Goal: Transaction & Acquisition: Purchase product/service

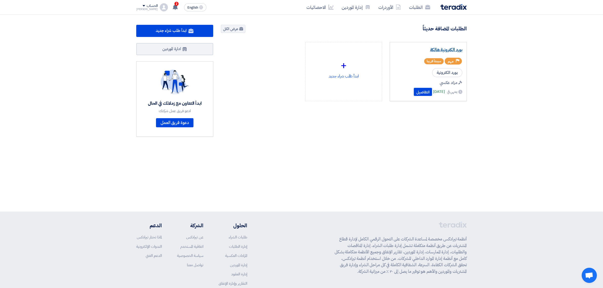
click at [457, 51] on link "بورد الكترونية هالكة" at bounding box center [428, 49] width 68 height 5
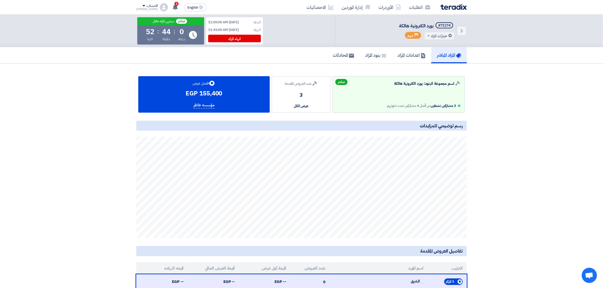
scroll to position [63, 0]
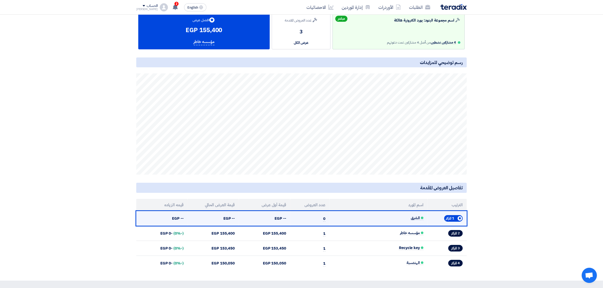
click at [408, 219] on td "الشرق" at bounding box center [379, 218] width 98 height 15
click at [416, 218] on span "الشرق" at bounding box center [417, 218] width 13 height 4
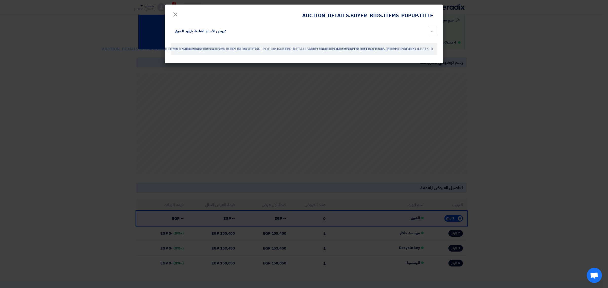
click at [432, 32] on div at bounding box center [432, 31] width 9 height 10
click at [331, 36] on div "× No items found عروض الأسعار الخاصة بالمورد الشرق" at bounding box center [304, 31] width 267 height 12
click at [348, 84] on modal-container "AUCTION_DETAILS.BUYER_BIDS.ITEMS_POPUP.TITLE × × No items found عروض الأسعار ال…" at bounding box center [304, 144] width 608 height 288
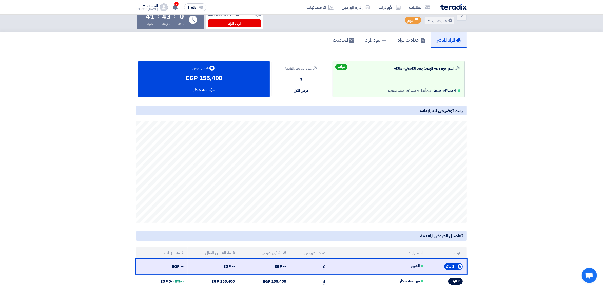
scroll to position [0, 0]
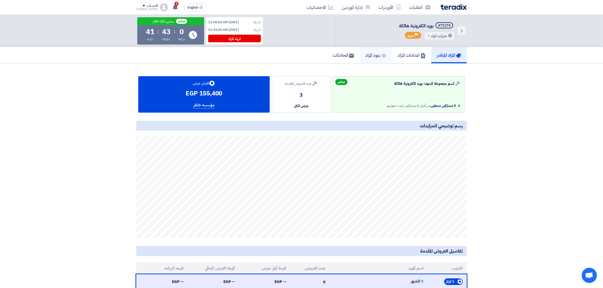
click at [369, 54] on h5 "بنود المزاد" at bounding box center [375, 55] width 21 height 6
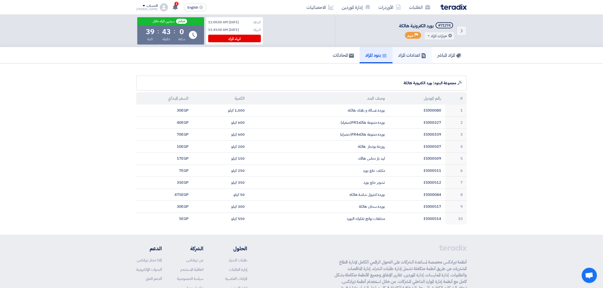
click at [401, 55] on h5 "اعدادات المزاد" at bounding box center [412, 55] width 28 height 6
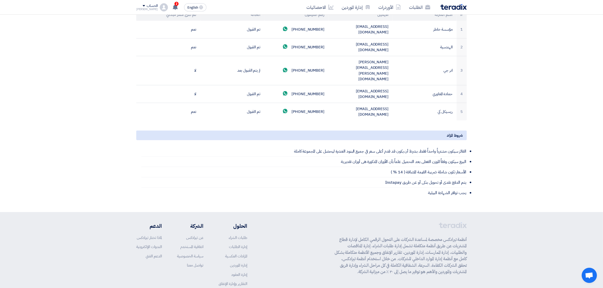
scroll to position [131, 0]
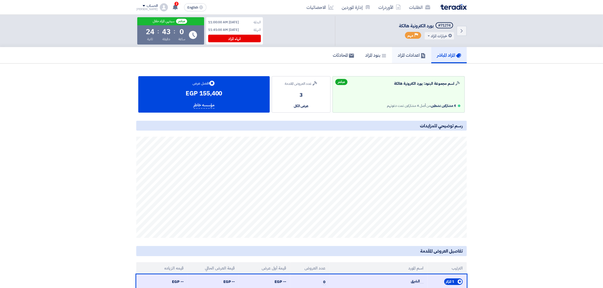
click at [403, 55] on h5 "اعدادات المزاد" at bounding box center [412, 55] width 28 height 6
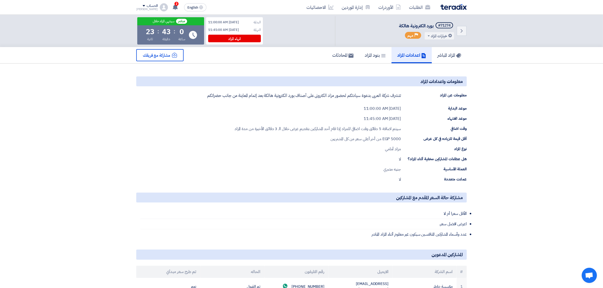
scroll to position [95, 0]
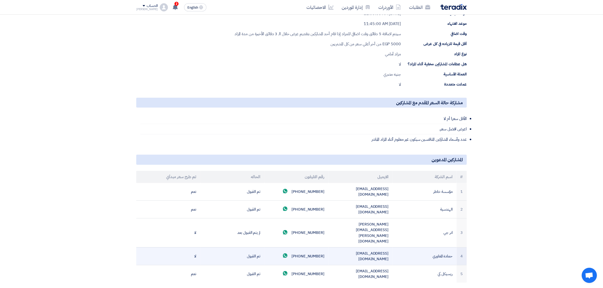
click at [358, 248] on td "[EMAIL_ADDRESS][DOMAIN_NAME]" at bounding box center [361, 257] width 64 height 18
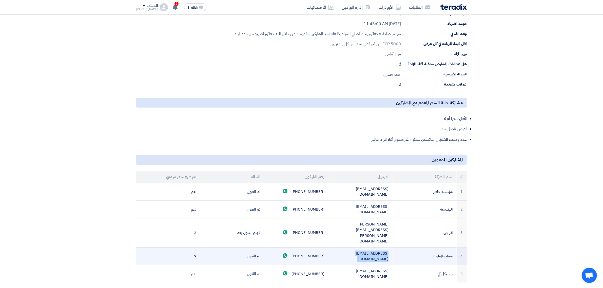
click at [358, 248] on td "[EMAIL_ADDRESS][DOMAIN_NAME]" at bounding box center [361, 257] width 64 height 18
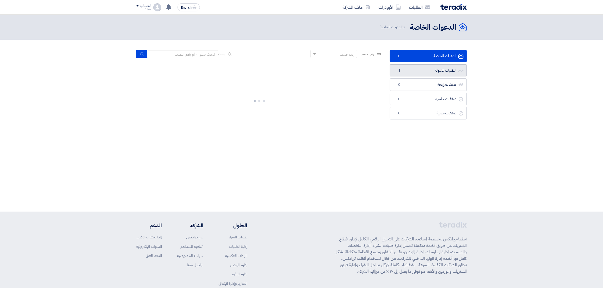
click at [422, 70] on link "الطلبات المقبولة الطلبات المقبولة 1" at bounding box center [428, 70] width 77 height 12
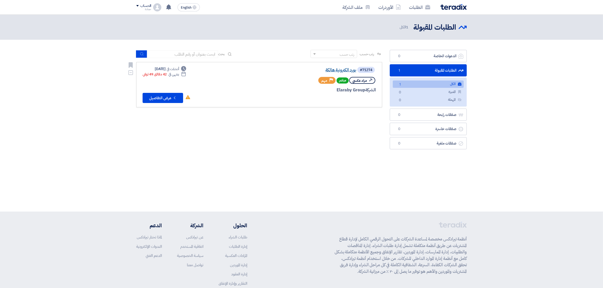
click at [339, 70] on link "بورد الكترونية هالكة" at bounding box center [305, 70] width 101 height 5
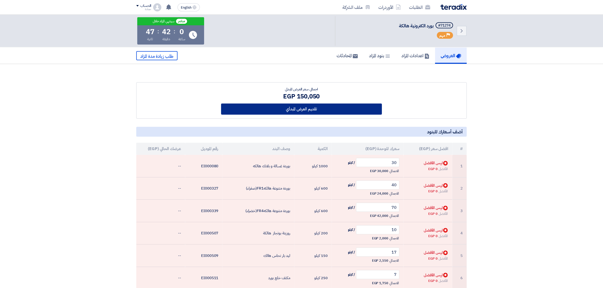
click at [312, 111] on button "تقديم العرض المبدأي" at bounding box center [301, 109] width 161 height 11
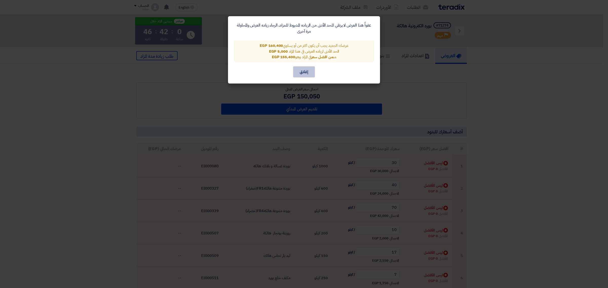
click at [311, 68] on button "إغلاق" at bounding box center [304, 71] width 22 height 11
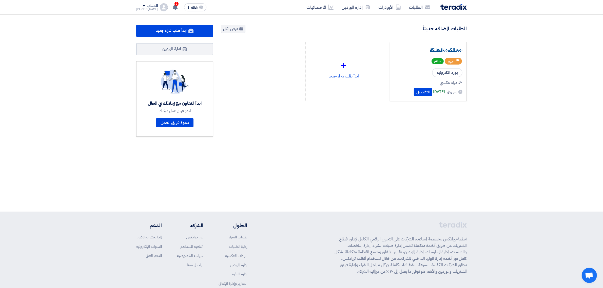
click at [457, 50] on link "بورد الكترونية هالكة" at bounding box center [428, 49] width 68 height 5
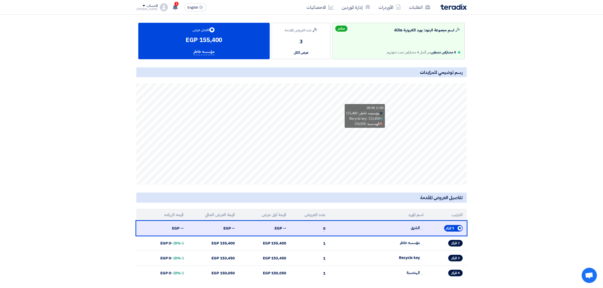
scroll to position [63, 0]
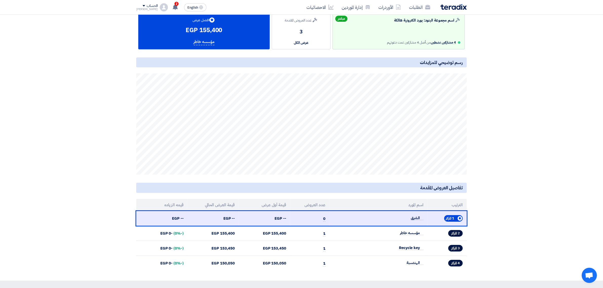
drag, startPoint x: 396, startPoint y: 221, endPoint x: 425, endPoint y: 204, distance: 33.6
click at [425, 204] on table "الترتيب اسم المورد عدد العروض قيمة أول عرض قيمة العرض الحالي قيمه الزياده 1st P…" at bounding box center [301, 235] width 331 height 72
drag, startPoint x: 167, startPoint y: 222, endPoint x: 466, endPoint y: 207, distance: 300.1
click at [466, 207] on table "الترتيب اسم المورد عدد العروض قيمة أول عرض قيمة العرض الحالي قيمه الزياده 1st P…" at bounding box center [301, 235] width 331 height 72
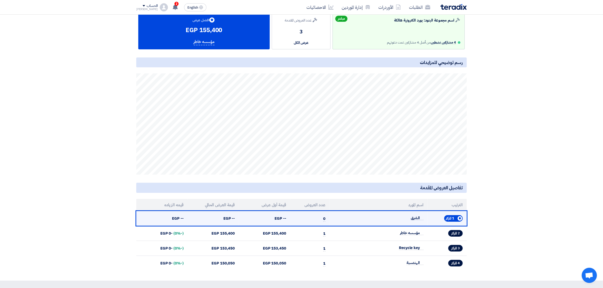
click at [378, 219] on td "الشرق" at bounding box center [379, 218] width 98 height 15
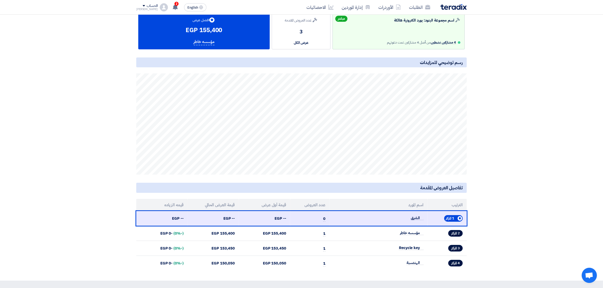
drag, startPoint x: 165, startPoint y: 222, endPoint x: 465, endPoint y: 204, distance: 300.5
click at [465, 204] on table "الترتيب اسم المورد عدد العروض قيمة أول عرض قيمة العرض الحالي قيمه الزياده 1st P…" at bounding box center [301, 235] width 331 height 72
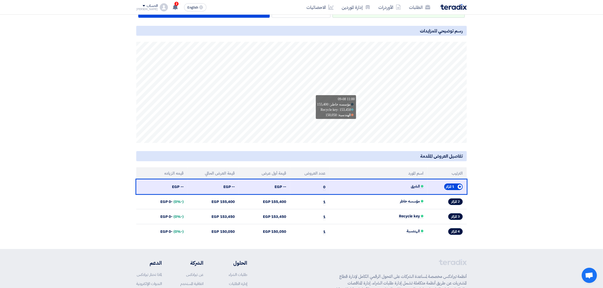
scroll to position [0, 0]
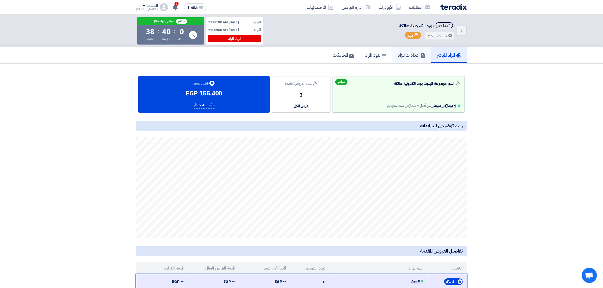
click at [411, 56] on h5 "اعدادات المزاد" at bounding box center [412, 55] width 28 height 6
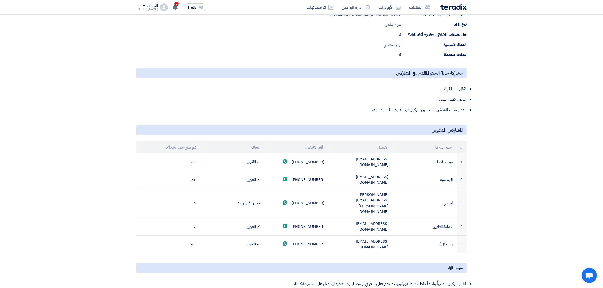
scroll to position [127, 0]
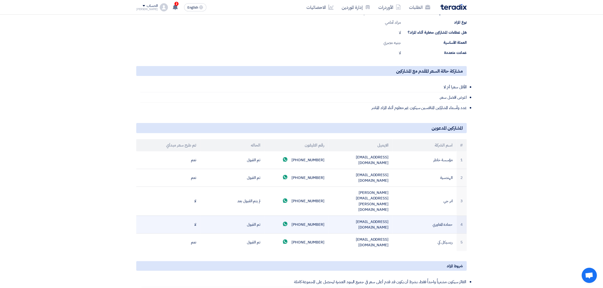
click at [303, 216] on td "+201029991002 Send whatsApp message" at bounding box center [297, 225] width 64 height 18
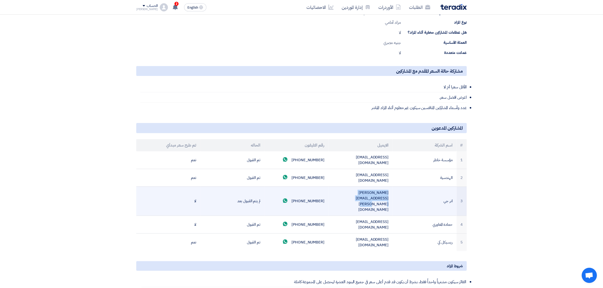
drag, startPoint x: 394, startPoint y: 181, endPoint x: 386, endPoint y: 182, distance: 8.4
click at [386, 187] on tr "3 انر جي abdelrahman.hagag@energycoegypt.com +201023023236 Send whatsApp messag…" at bounding box center [301, 201] width 331 height 29
click at [377, 187] on td "[PERSON_NAME][EMAIL_ADDRESS][PERSON_NAME][DOMAIN_NAME]" at bounding box center [361, 201] width 64 height 29
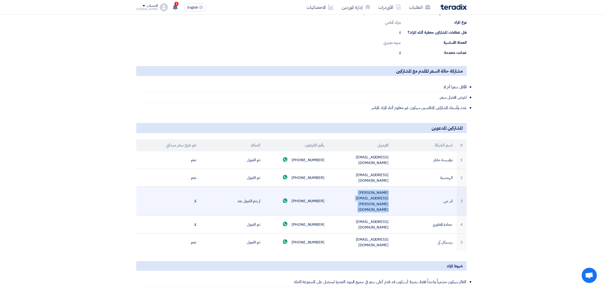
click at [377, 187] on td "abdelrahman.hagag@energycoegypt.com" at bounding box center [361, 201] width 64 height 29
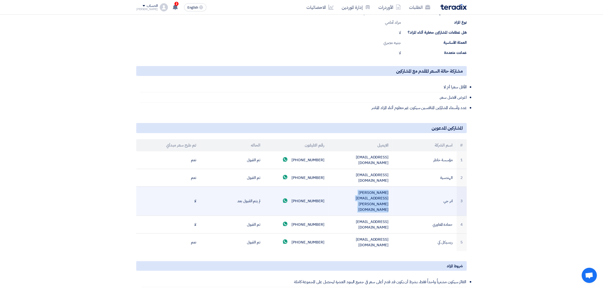
click at [377, 187] on td "abdelrahman.hagag@energycoegypt.com" at bounding box center [361, 201] width 64 height 29
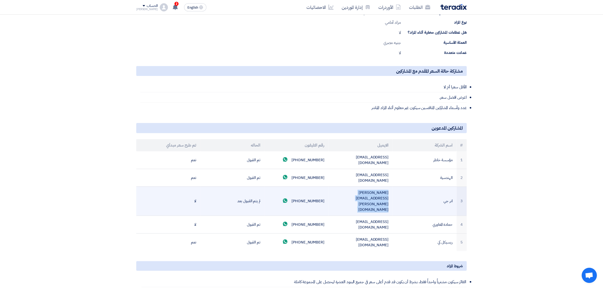
click at [377, 187] on td "abdelrahman.hagag@energycoegypt.com" at bounding box center [361, 201] width 64 height 29
click at [378, 187] on td "abdelrahman.hagag@energycoegypt.com" at bounding box center [361, 201] width 64 height 29
click at [377, 187] on td "abdelrahman.hagag@energycoegypt.com" at bounding box center [361, 201] width 64 height 29
click at [379, 187] on td "abdelrahman.hagag@energycoegypt.com" at bounding box center [361, 201] width 64 height 29
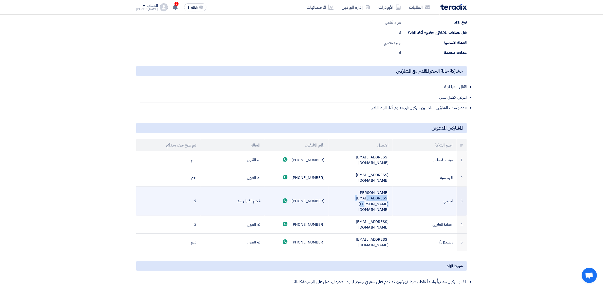
click at [381, 187] on td "abdelrahman.hagag@energycoegypt.com" at bounding box center [361, 201] width 64 height 29
click at [384, 187] on td "abdelrahman.hagag@energycoegypt.com" at bounding box center [361, 201] width 64 height 29
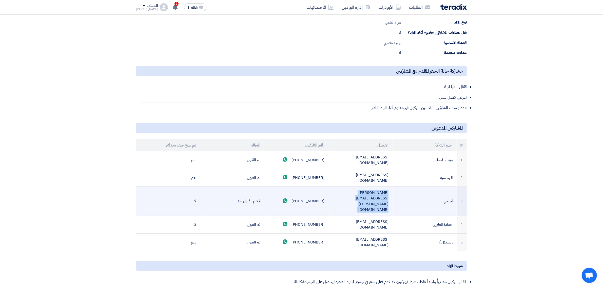
click at [384, 187] on td "abdelrahman.hagag@energycoegypt.com" at bounding box center [361, 201] width 64 height 29
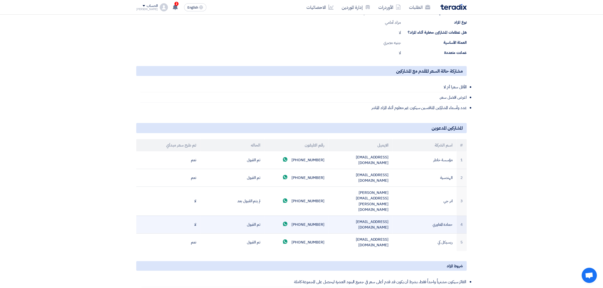
click at [368, 216] on td "[EMAIL_ADDRESS][DOMAIN_NAME]" at bounding box center [361, 225] width 64 height 18
click at [367, 216] on td "[EMAIL_ADDRESS][DOMAIN_NAME]" at bounding box center [361, 225] width 64 height 18
click at [354, 216] on td "[EMAIL_ADDRESS][DOMAIN_NAME]" at bounding box center [361, 225] width 64 height 18
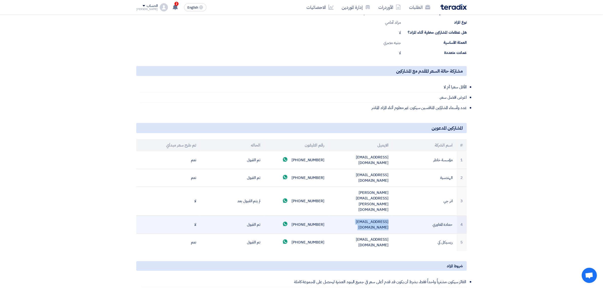
click at [354, 216] on td "[EMAIL_ADDRESS][DOMAIN_NAME]" at bounding box center [361, 225] width 64 height 18
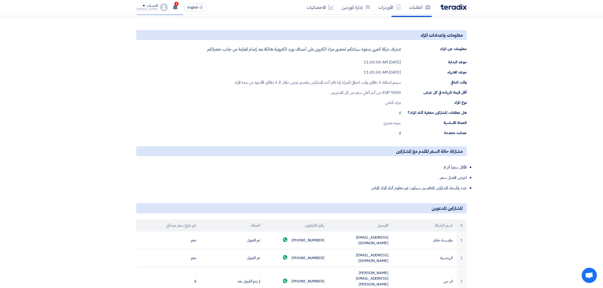
scroll to position [0, 0]
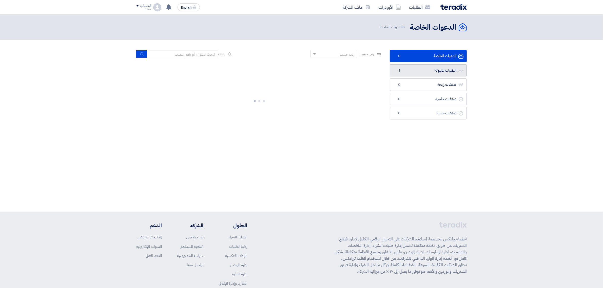
drag, startPoint x: 0, startPoint y: 0, endPoint x: 420, endPoint y: 73, distance: 425.9
click at [420, 73] on link "الطلبات المقبولة الطلبات المقبولة 1" at bounding box center [428, 70] width 77 height 12
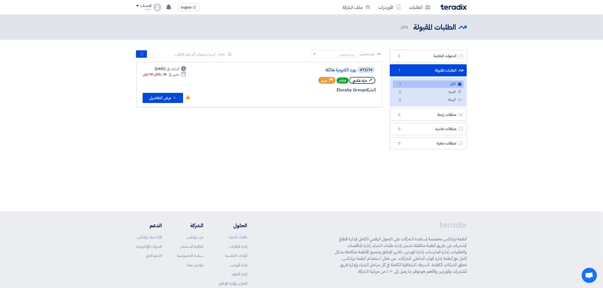
click at [450, 70] on link "الطلبات المقبولة الطلبات المقبولة 1" at bounding box center [428, 70] width 77 height 12
click at [344, 70] on link "بورد الكترونية هالكة" at bounding box center [305, 70] width 101 height 5
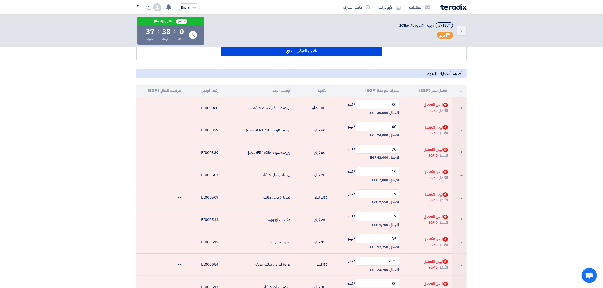
scroll to position [32, 0]
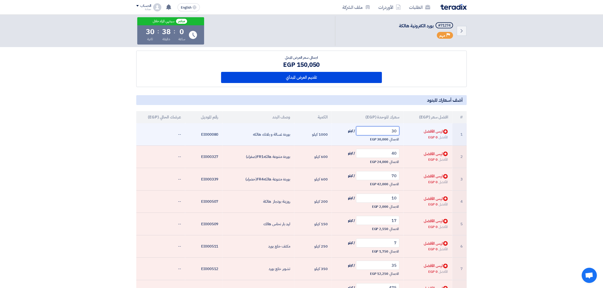
click at [393, 130] on input "30" at bounding box center [378, 130] width 44 height 9
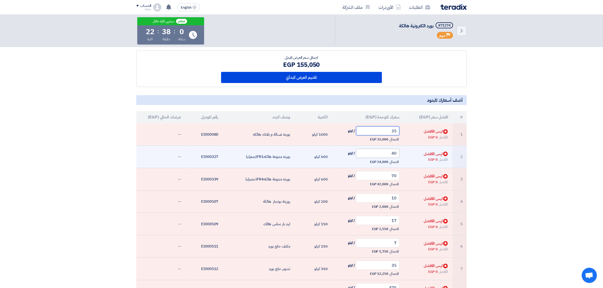
type input "35"
click at [388, 155] on input "40" at bounding box center [378, 153] width 44 height 9
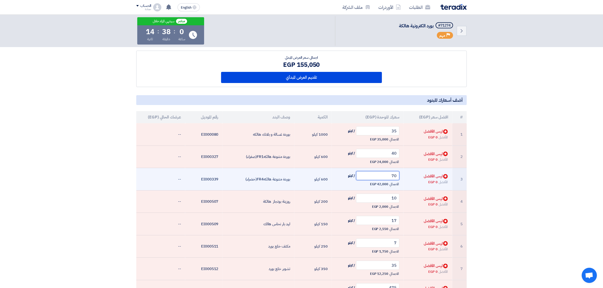
click at [384, 177] on input "70" at bounding box center [378, 175] width 44 height 9
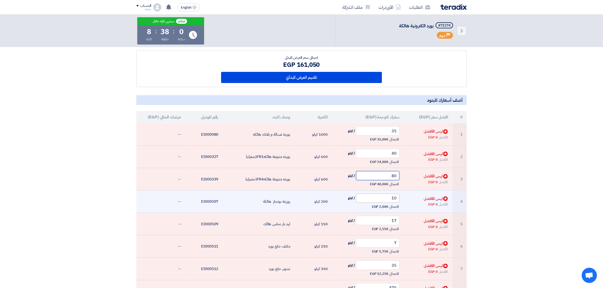
type input "80"
click at [376, 202] on input "10" at bounding box center [378, 198] width 44 height 9
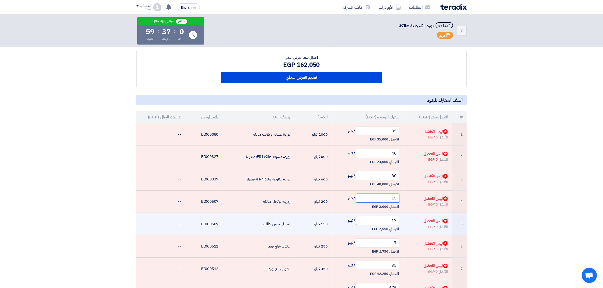
type input "15"
click at [391, 223] on input "17" at bounding box center [378, 220] width 44 height 9
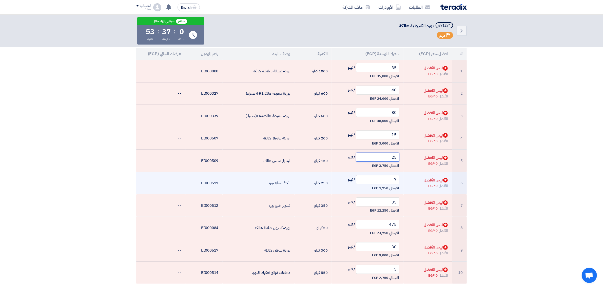
type input "25"
click at [332, 188] on td "7 / كيلو الاجمالي 1,750 EGP" at bounding box center [368, 183] width 72 height 23
click at [385, 181] on input "7" at bounding box center [378, 179] width 44 height 9
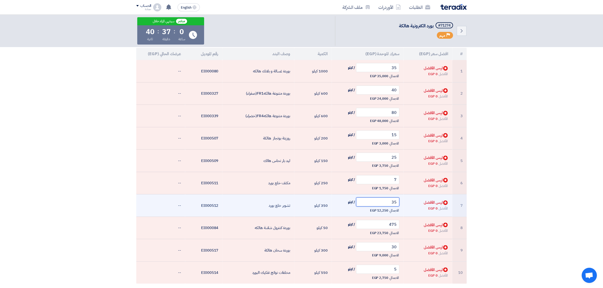
click at [378, 200] on input "35" at bounding box center [378, 202] width 44 height 9
drag, startPoint x: 378, startPoint y: 200, endPoint x: 381, endPoint y: 200, distance: 2.6
click at [378, 200] on input "35" at bounding box center [378, 202] width 44 height 9
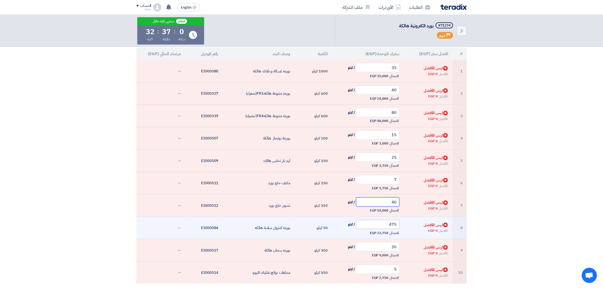
type input "40"
click at [385, 224] on input "475" at bounding box center [378, 224] width 44 height 9
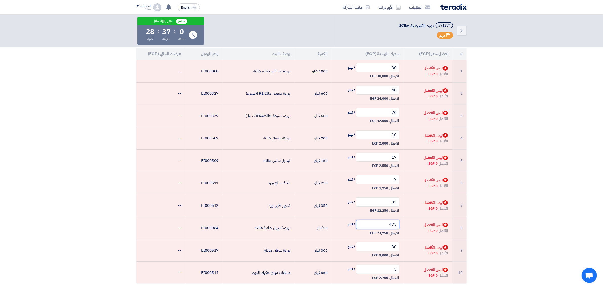
click at [386, 224] on input "475" at bounding box center [378, 224] width 44 height 9
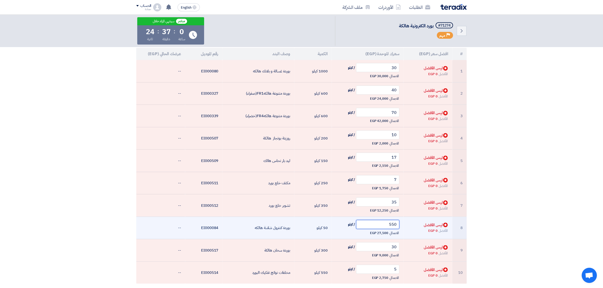
type input "550"
click at [337, 233] on div "الاجمالي 27,500 EGP" at bounding box center [368, 233] width 64 height 6
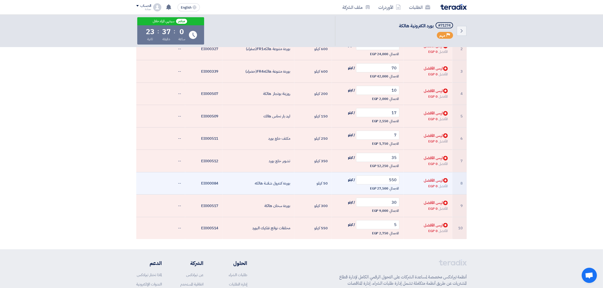
scroll to position [158, 0]
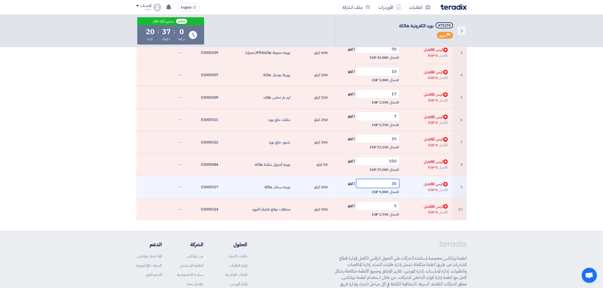
click at [392, 185] on input "30" at bounding box center [378, 183] width 44 height 9
click at [392, 184] on input "30" at bounding box center [378, 183] width 44 height 9
click at [393, 185] on input "30" at bounding box center [378, 183] width 44 height 9
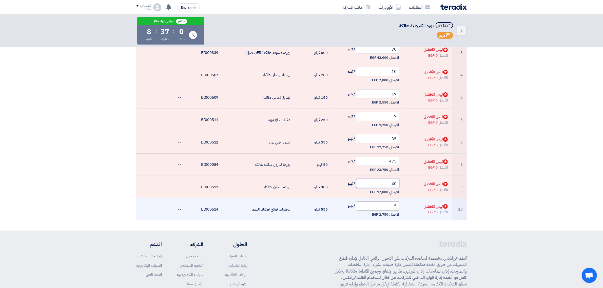
type input "40"
click at [381, 208] on input "5" at bounding box center [378, 206] width 44 height 9
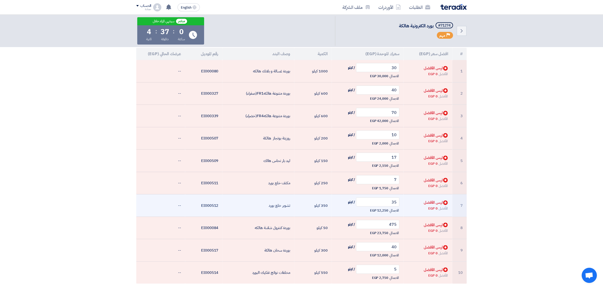
click at [348, 204] on span "/ كيلو" at bounding box center [351, 202] width 7 height 5
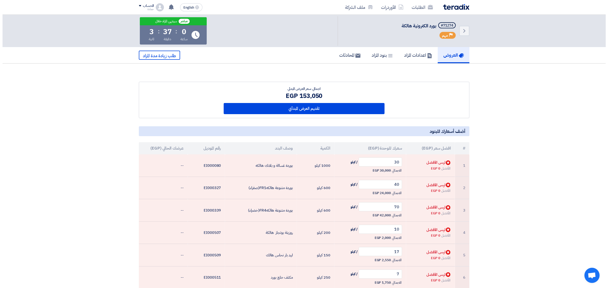
scroll to position [0, 0]
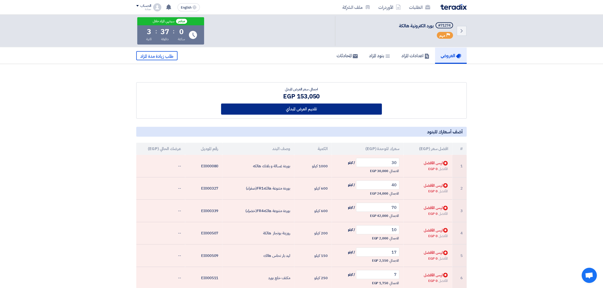
click at [320, 109] on button "تقديم العرض المبدأي" at bounding box center [301, 109] width 161 height 11
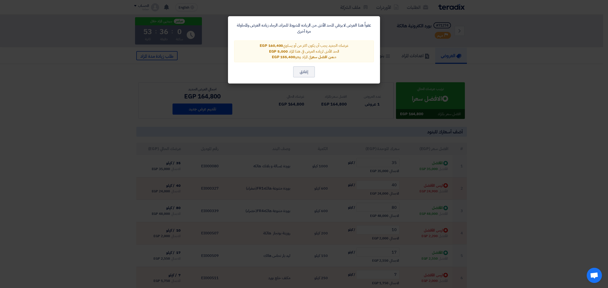
click at [302, 170] on modal-container "عفواً هذا العرض لا يرتقي للحد الأدنى من الزياده المشروط للمزاد، الرجاء زياده ال…" at bounding box center [304, 144] width 608 height 288
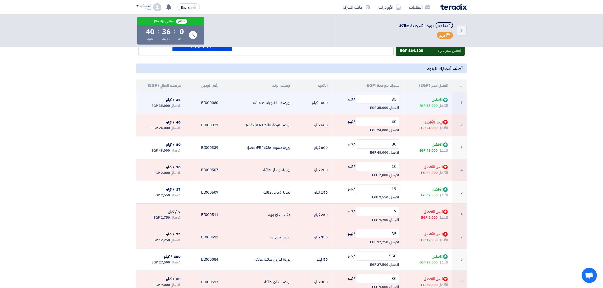
scroll to position [95, 0]
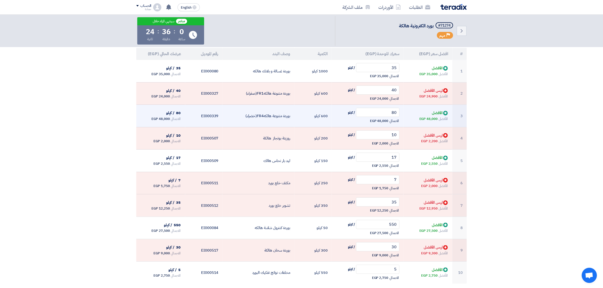
drag, startPoint x: 239, startPoint y: 109, endPoint x: 234, endPoint y: 108, distance: 5.1
click at [234, 108] on td "بوردة متنوعة هالكهFR4(خضراء)" at bounding box center [258, 116] width 72 height 23
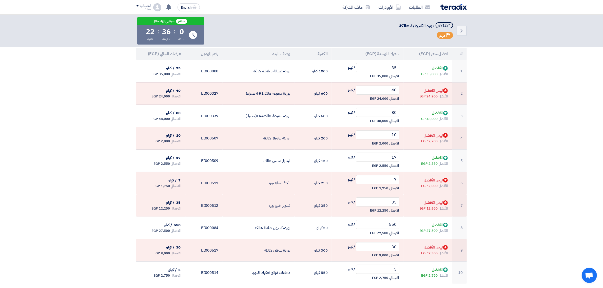
click at [147, 8] on div "حمادة" at bounding box center [143, 9] width 15 height 3
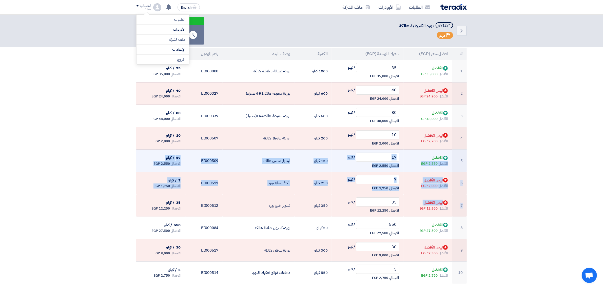
drag, startPoint x: 450, startPoint y: 210, endPoint x: 407, endPoint y: 150, distance: 74.2
click at [407, 150] on tbody "1 Bids submitted الأفضل الأفضل 35,000 EGP 35 / كيلو الاجمالي 35,000 EGP 1000 كي…" at bounding box center [301, 172] width 331 height 224
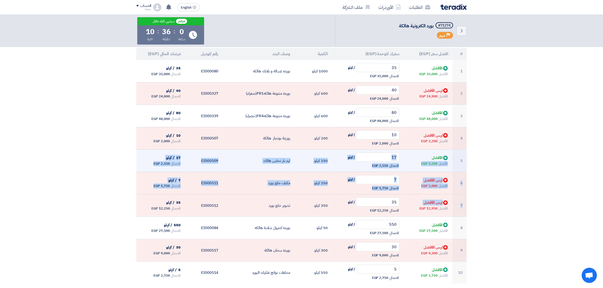
click at [406, 150] on td "Bids submitted الأفضل الأفضل 2,550 EGP" at bounding box center [428, 161] width 49 height 23
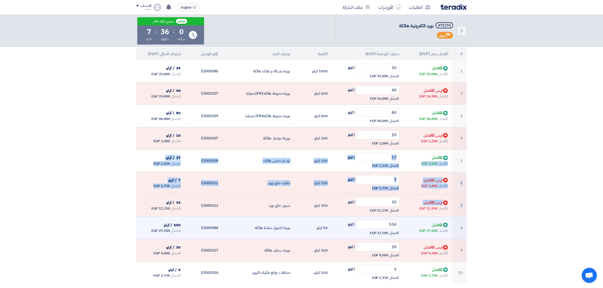
drag, startPoint x: 409, startPoint y: 134, endPoint x: 431, endPoint y: 226, distance: 94.8
click at [431, 226] on tbody "1 Bids submitted الأفضل الأفضل 35,000 EGP 35 / كيلو الاجمالي 35,000 EGP 1000 كي…" at bounding box center [301, 172] width 331 height 224
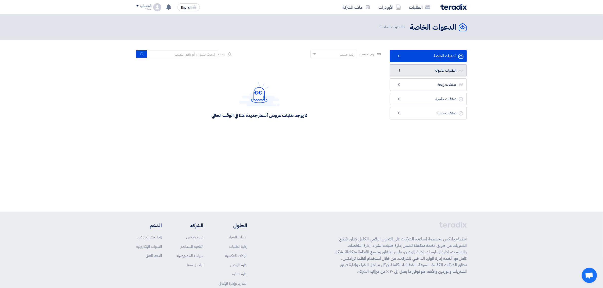
click at [423, 71] on link "الطلبات المقبولة الطلبات المقبولة 1" at bounding box center [428, 70] width 77 height 12
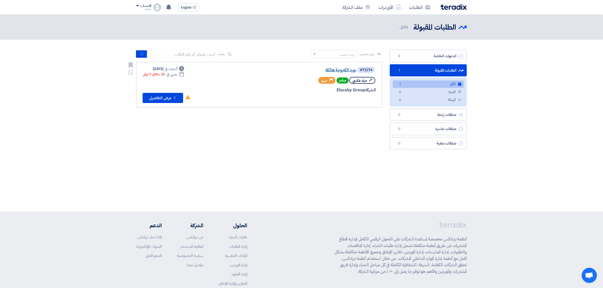
click at [337, 71] on link "بورد الكترونية هالكة" at bounding box center [305, 70] width 101 height 5
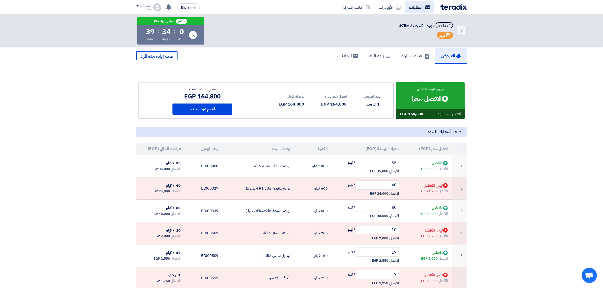
click at [411, 6] on link "الطلبات" at bounding box center [419, 7] width 29 height 12
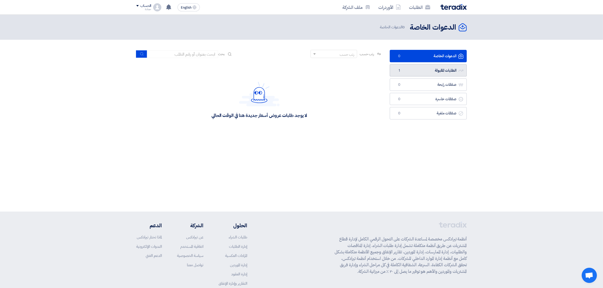
click at [419, 72] on link "الطلبات المقبولة الطلبات المقبولة 1" at bounding box center [428, 70] width 77 height 12
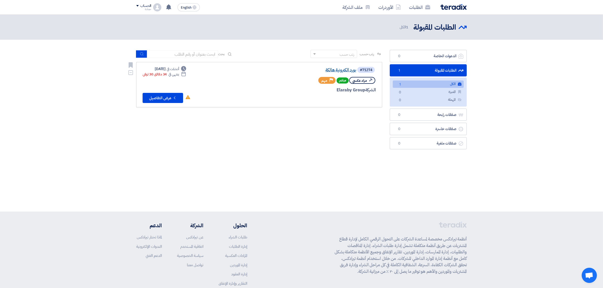
click at [354, 71] on link "بورد الكترونية هالكة" at bounding box center [305, 70] width 101 height 5
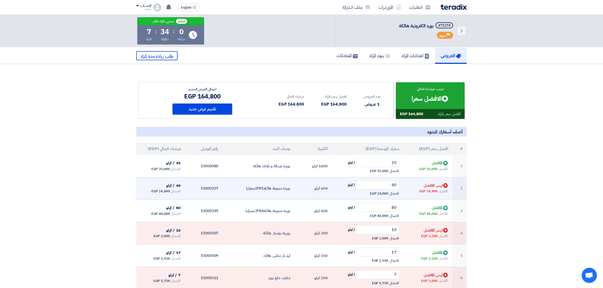
drag, startPoint x: 435, startPoint y: 192, endPoint x: 427, endPoint y: 193, distance: 7.4
click at [427, 193] on span "24,900 EGP" at bounding box center [429, 191] width 18 height 5
drag, startPoint x: 442, startPoint y: 186, endPoint x: 423, endPoint y: 185, distance: 19.0
click at [424, 185] on span "Bids submitted ليس الأفضل" at bounding box center [436, 186] width 25 height 6
drag, startPoint x: 424, startPoint y: 193, endPoint x: 447, endPoint y: 195, distance: 23.6
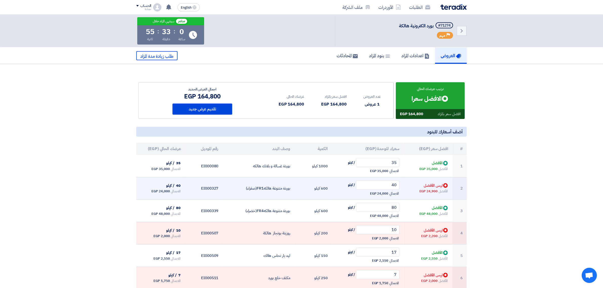
click at [447, 195] on td "Bids submitted ليس الأفضل الأفضل 24,900 EGP" at bounding box center [428, 188] width 49 height 23
drag, startPoint x: 373, startPoint y: 195, endPoint x: 385, endPoint y: 196, distance: 12.2
click at [385, 196] on span "24,000 EGP" at bounding box center [379, 193] width 18 height 5
click at [385, 193] on span "24,000 EGP" at bounding box center [379, 193] width 18 height 5
drag, startPoint x: 385, startPoint y: 193, endPoint x: 377, endPoint y: 193, distance: 8.4
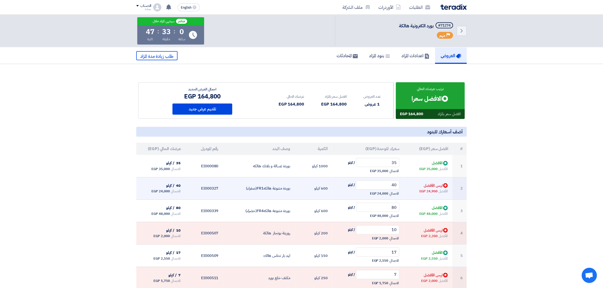
click at [377, 193] on span "24,000 EGP" at bounding box center [379, 193] width 18 height 5
click at [377, 192] on span "24,000 EGP" at bounding box center [379, 193] width 18 height 5
drag, startPoint x: 377, startPoint y: 192, endPoint x: 396, endPoint y: 192, distance: 19.5
click at [396, 192] on div "الاجمالي 24,000 EGP" at bounding box center [368, 194] width 64 height 6
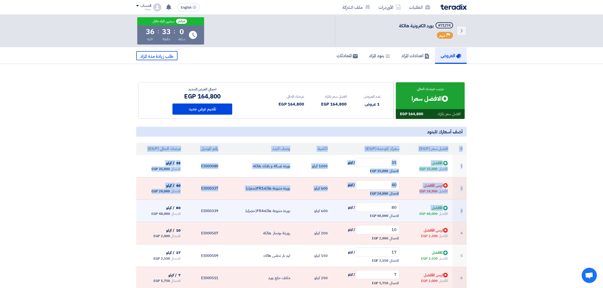
drag, startPoint x: 417, startPoint y: 205, endPoint x: 431, endPoint y: 209, distance: 14.9
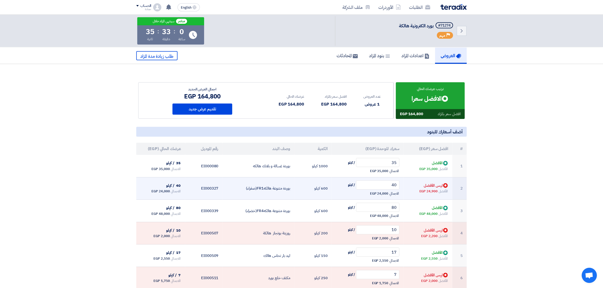
click at [404, 193] on td "Bids submitted ليس الأفضل الأفضل 24,900 EGP" at bounding box center [428, 188] width 49 height 23
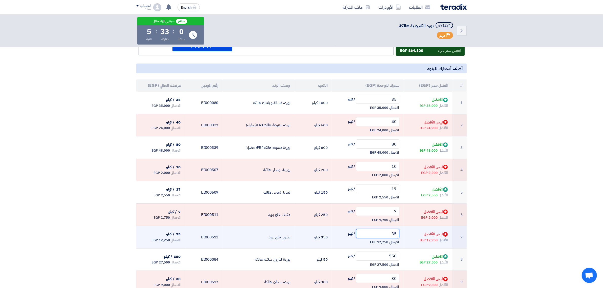
drag, startPoint x: 385, startPoint y: 235, endPoint x: 409, endPoint y: 234, distance: 24.1
click at [409, 234] on tr "7 Bids submitted ليس الأفضل الأفضل 12,950 EGP 35 / كيلو الاجمالي 12,250 EGP" at bounding box center [301, 237] width 331 height 23
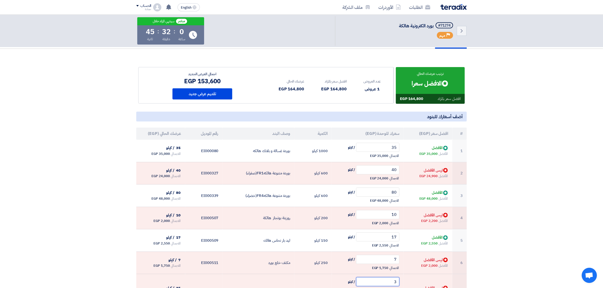
scroll to position [0, 0]
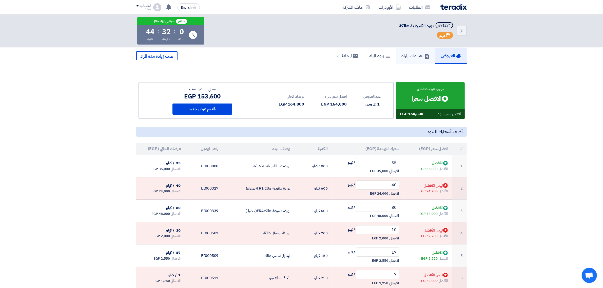
type input "3"
click at [407, 53] on h5 "اعدادات المزاد" at bounding box center [416, 56] width 28 height 6
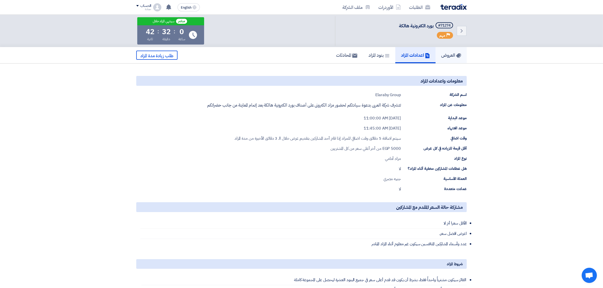
click at [444, 49] on link "العروض" at bounding box center [451, 55] width 31 height 16
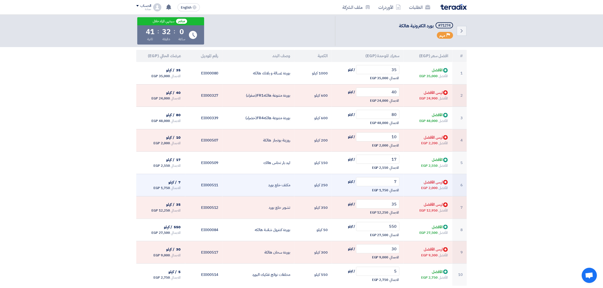
scroll to position [95, 0]
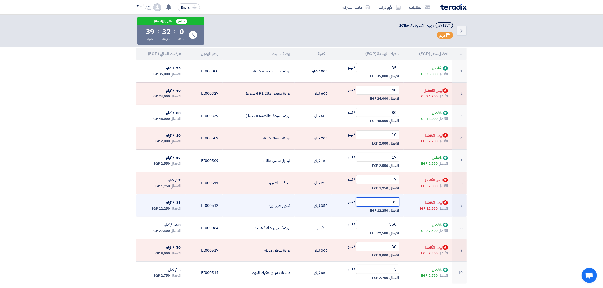
drag, startPoint x: 393, startPoint y: 201, endPoint x: 402, endPoint y: 202, distance: 9.6
click at [402, 202] on td "35 / كيلو الاجمالي 12,250 EGP" at bounding box center [368, 206] width 72 height 23
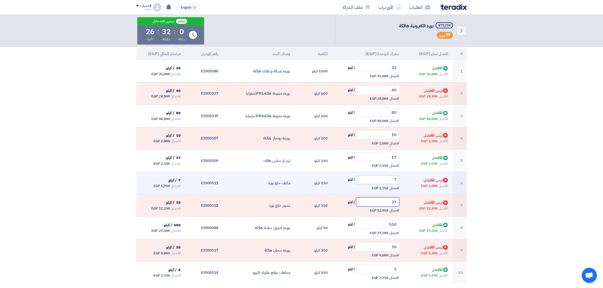
type input "37"
drag, startPoint x: 393, startPoint y: 180, endPoint x: 399, endPoint y: 179, distance: 6.1
click at [399, 179] on input "7" at bounding box center [378, 179] width 44 height 9
type input "9"
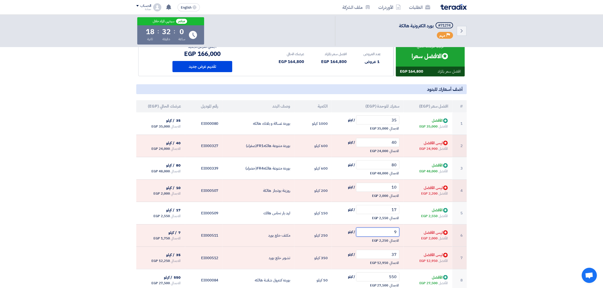
scroll to position [32, 0]
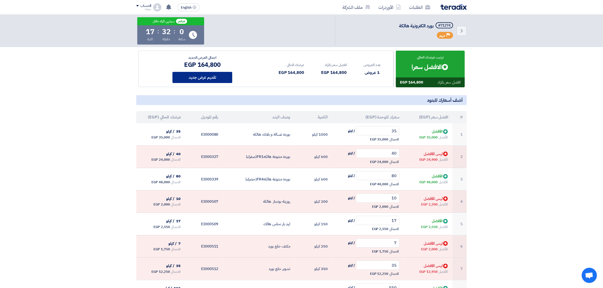
click at [216, 78] on button "تقديم عرض جديد" at bounding box center [203, 77] width 60 height 11
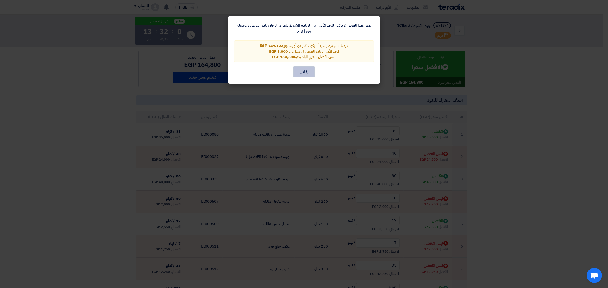
click at [296, 71] on button "إغلاق" at bounding box center [304, 71] width 22 height 11
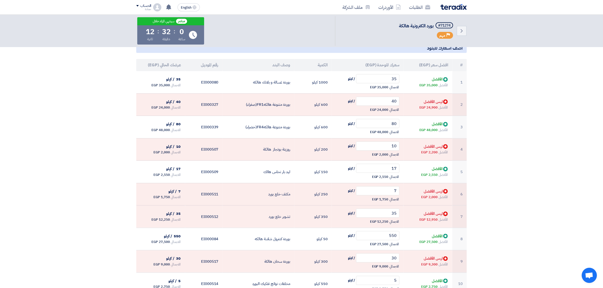
scroll to position [95, 0]
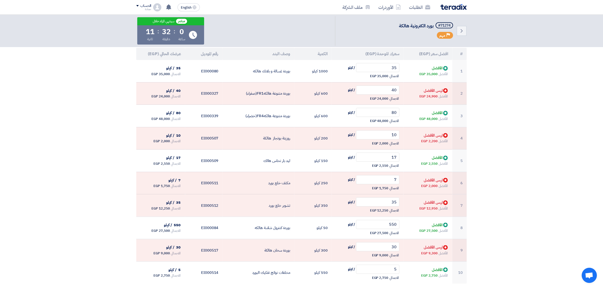
click at [469, 173] on div "ترتيب عرضك الحالي Bids submitted الافضل سعرا افضل سعر بالمزاد 164,800 EGP عدد ا…" at bounding box center [302, 159] width 338 height 361
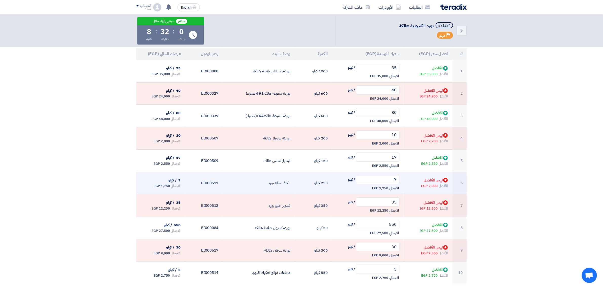
drag, startPoint x: 383, startPoint y: 174, endPoint x: 400, endPoint y: 178, distance: 17.3
click at [400, 178] on td "7 / كيلو الاجمالي 1,750 EGP" at bounding box center [368, 183] width 72 height 23
drag, startPoint x: 391, startPoint y: 178, endPoint x: 398, endPoint y: 178, distance: 7.4
click at [398, 178] on input "7" at bounding box center [378, 179] width 44 height 9
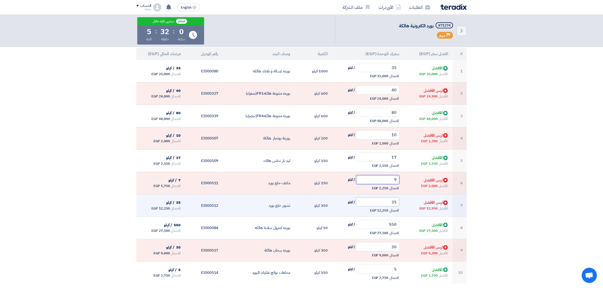
type input "9"
drag, startPoint x: 385, startPoint y: 203, endPoint x: 411, endPoint y: 203, distance: 25.6
click at [411, 203] on tr "7 Bids submitted ليس الأفضل الأفضل 12,950 EGP 35 / كيلو الاجمالي 12,250 EGP" at bounding box center [301, 206] width 331 height 23
type input "37"
click at [417, 203] on td "Bids submitted ليس الأفضل الأفضل 12,950 EGP" at bounding box center [428, 206] width 49 height 23
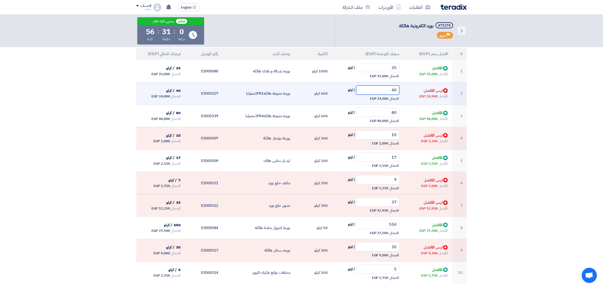
drag, startPoint x: 385, startPoint y: 92, endPoint x: 407, endPoint y: 91, distance: 22.6
click at [407, 91] on tr "2 Bids submitted ليس الأفضل الأفضل 24,900 EGP 40 / كيلو الاجمالي 24,000 EGP" at bounding box center [301, 93] width 331 height 23
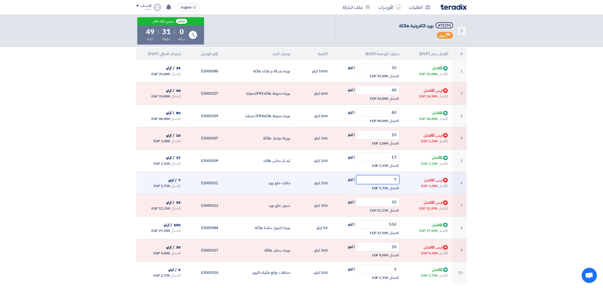
drag, startPoint x: 389, startPoint y: 184, endPoint x: 400, endPoint y: 184, distance: 10.4
click at [400, 184] on td "7 / كيلو الاجمالي 1,750 EGP" at bounding box center [368, 183] width 72 height 23
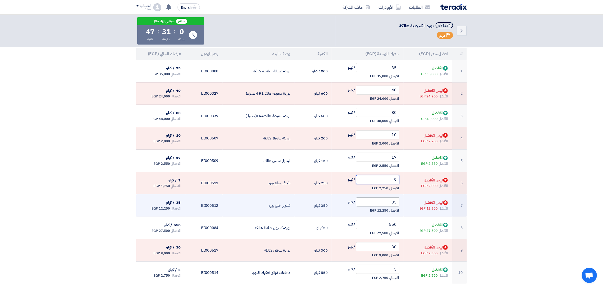
type input "9"
drag, startPoint x: 389, startPoint y: 203, endPoint x: 410, endPoint y: 203, distance: 20.5
click at [410, 203] on tr "7 Bids submitted ليس الأفضل الأفضل 12,950 EGP 35 / كيلو الاجمالي 12,250 EGP" at bounding box center [301, 206] width 331 height 23
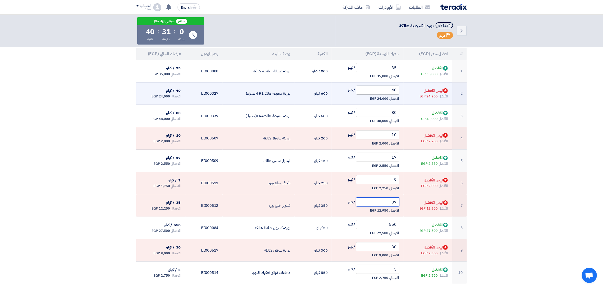
type input "37"
drag, startPoint x: 391, startPoint y: 91, endPoint x: 397, endPoint y: 91, distance: 6.3
click at [397, 91] on input "40" at bounding box center [378, 90] width 44 height 9
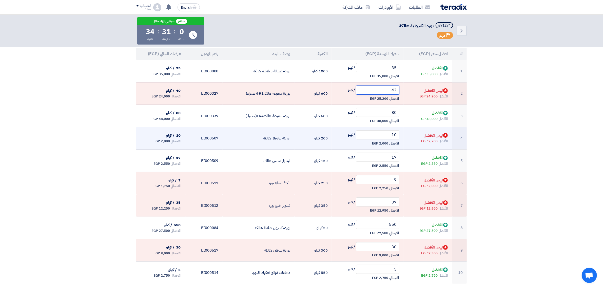
type input "42"
click at [256, 134] on td "روزيتة بوتجاز هالكة" at bounding box center [258, 138] width 72 height 23
drag, startPoint x: 390, startPoint y: 137, endPoint x: 401, endPoint y: 136, distance: 10.5
click at [401, 136] on td "10 / كيلو الاجمالي 2,000 EGP" at bounding box center [368, 138] width 72 height 23
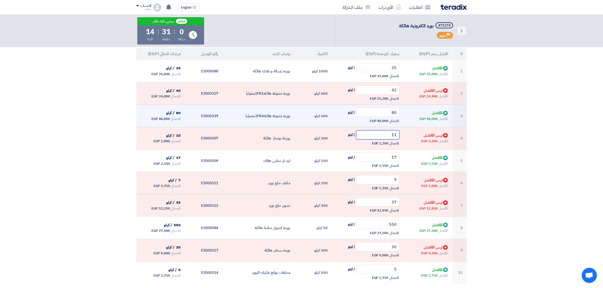
type input "11"
click at [298, 118] on td "600 كيلو" at bounding box center [312, 116] width 37 height 23
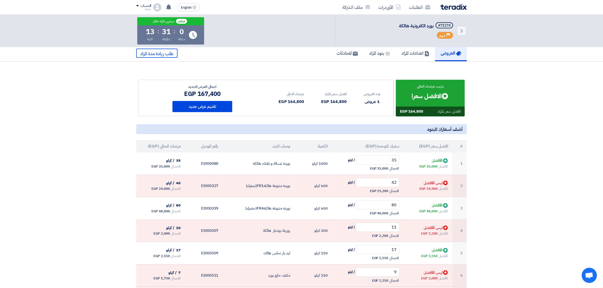
scroll to position [0, 0]
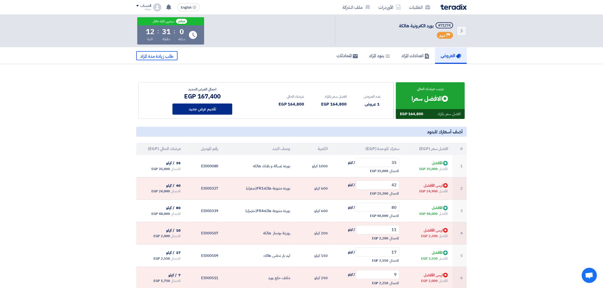
click at [221, 107] on button "تقديم عرض جديد" at bounding box center [203, 109] width 60 height 11
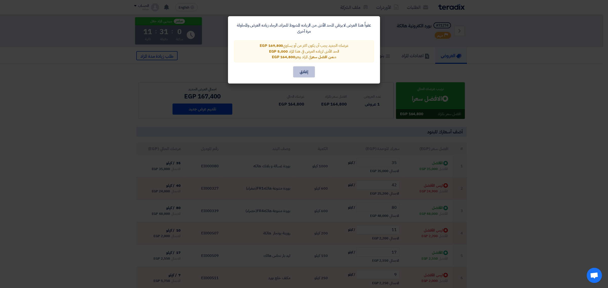
click at [311, 70] on button "إغلاق" at bounding box center [304, 71] width 22 height 11
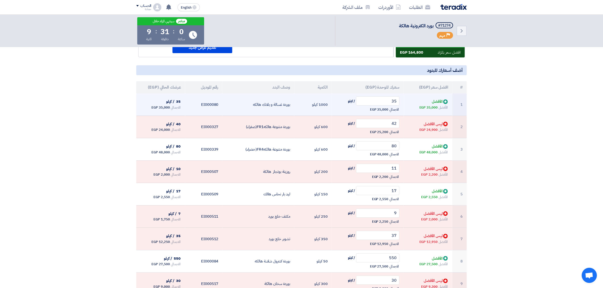
scroll to position [63, 0]
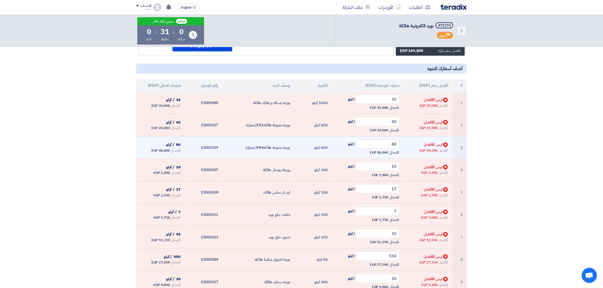
click at [464, 155] on td "3" at bounding box center [459, 148] width 14 height 23
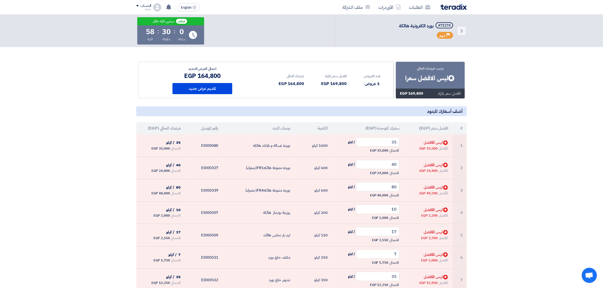
scroll to position [32, 0]
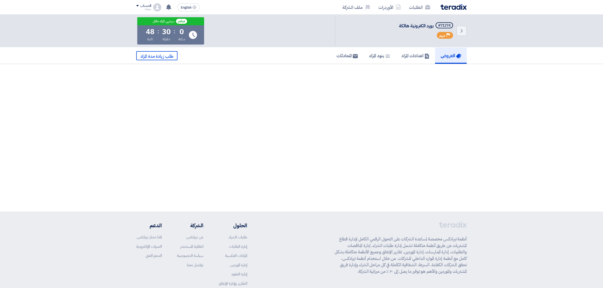
scroll to position [32, 0]
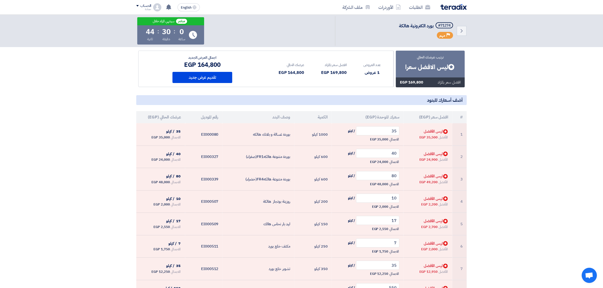
click at [482, 169] on section "ترتيب عرضك الحالي Bids submitted ليس الافضل سعرا افضل سعر بالمزاد 169,800 EGP" at bounding box center [301, 222] width 603 height 381
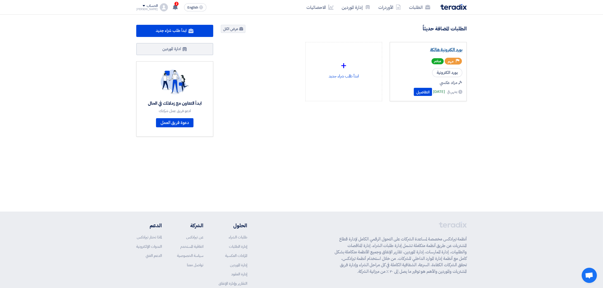
click at [445, 49] on link "بورد الكترونية هالكة" at bounding box center [428, 49] width 68 height 5
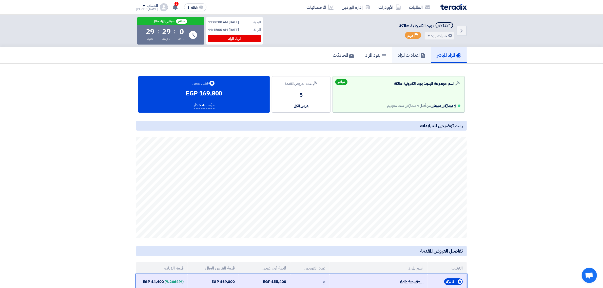
click at [408, 57] on h5 "اعدادات المزاد" at bounding box center [412, 55] width 28 height 6
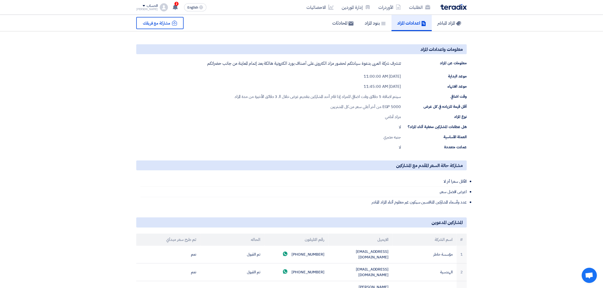
scroll to position [190, 0]
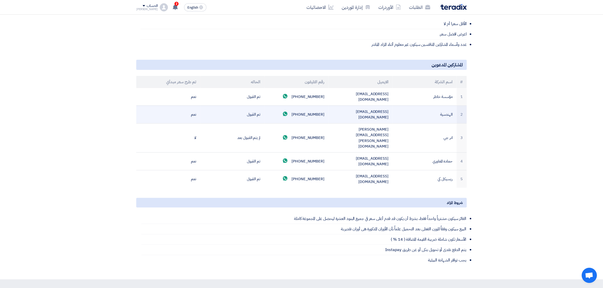
click at [295, 107] on td "+201119249890 Send whatsApp message" at bounding box center [297, 115] width 64 height 18
click at [301, 106] on td "+201119249890 Send whatsApp message" at bounding box center [297, 115] width 64 height 18
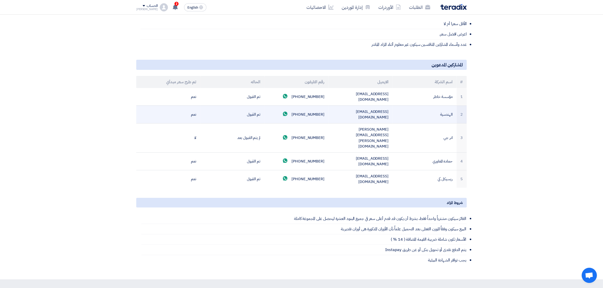
click at [344, 107] on td "mohamed.mohsen3360061@gmail.com" at bounding box center [361, 115] width 64 height 18
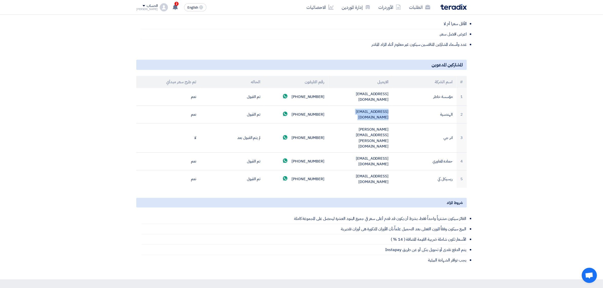
copy tr "mohamed.mohsen3360061@gmail.com"
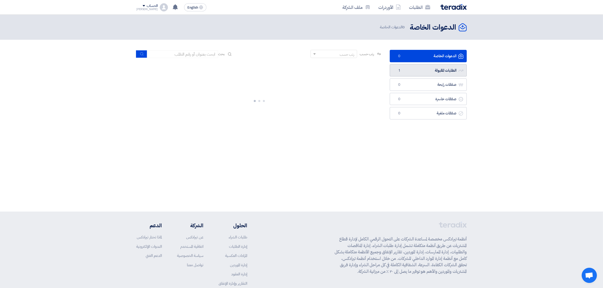
click at [442, 69] on link "الطلبات المقبولة الطلبات المقبولة 1" at bounding box center [428, 70] width 77 height 12
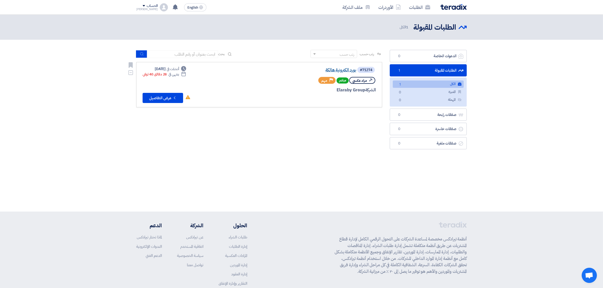
click at [343, 69] on link "بورد الكترونية هالكة" at bounding box center [305, 70] width 101 height 5
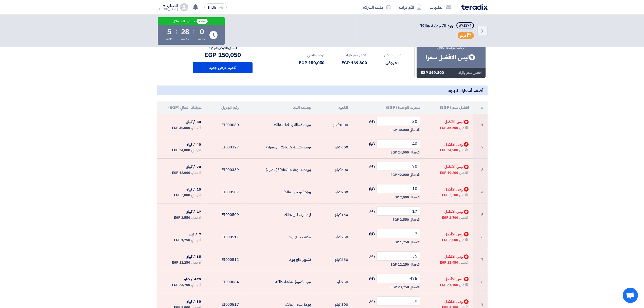
scroll to position [30, 0]
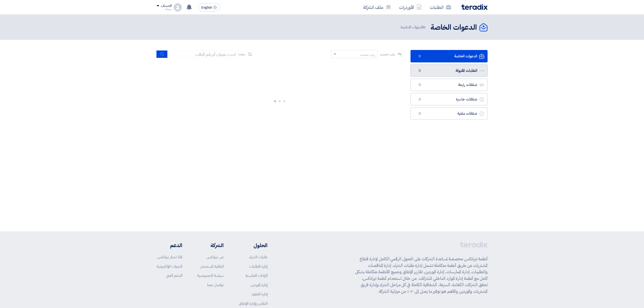
click at [446, 68] on link "الطلبات المقبولة الطلبات المقبولة 0" at bounding box center [448, 70] width 77 height 12
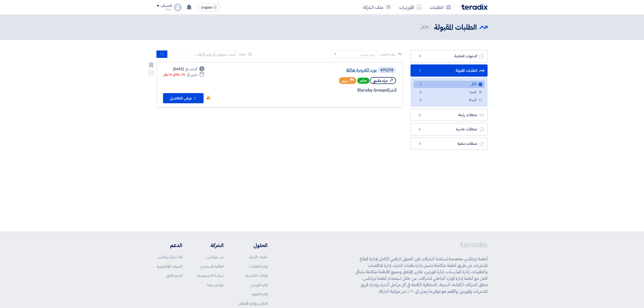
click at [368, 69] on link "بورد الكترونية هالكة" at bounding box center [325, 70] width 101 height 5
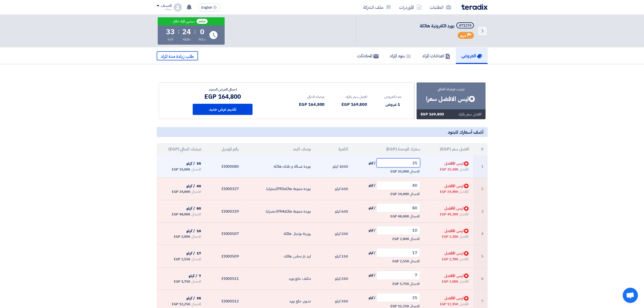
click at [411, 165] on input "35" at bounding box center [398, 162] width 44 height 9
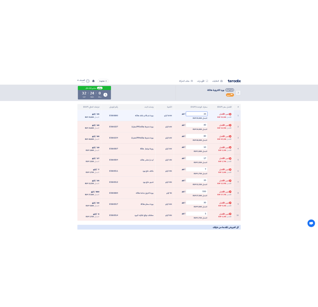
scroll to position [101, 0]
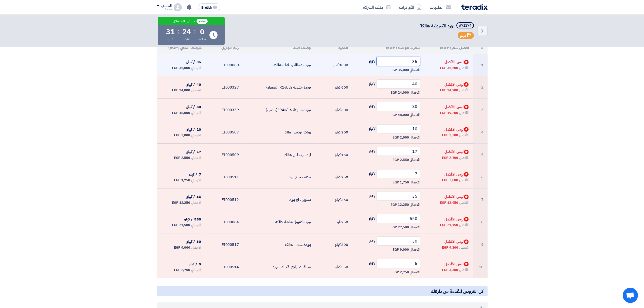
click at [406, 63] on input "35" at bounding box center [398, 61] width 44 height 9
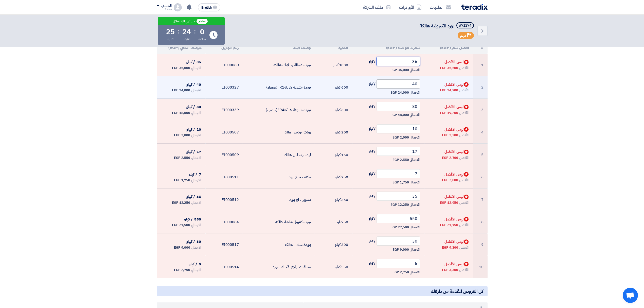
type input "36"
click at [407, 85] on input "40" at bounding box center [398, 83] width 44 height 9
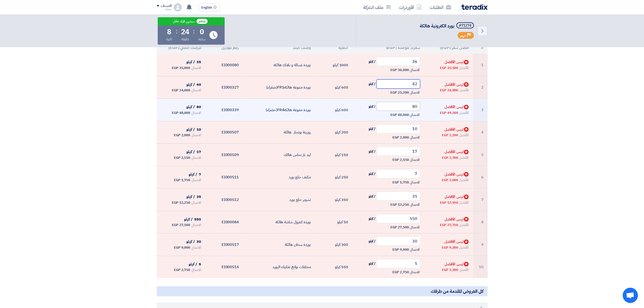
type input "42"
click at [407, 108] on input "80" at bounding box center [398, 106] width 44 height 9
click at [413, 106] on input "80" at bounding box center [398, 106] width 44 height 9
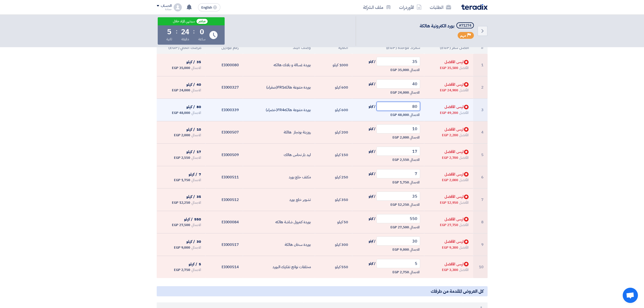
click at [413, 106] on input "80" at bounding box center [398, 106] width 44 height 9
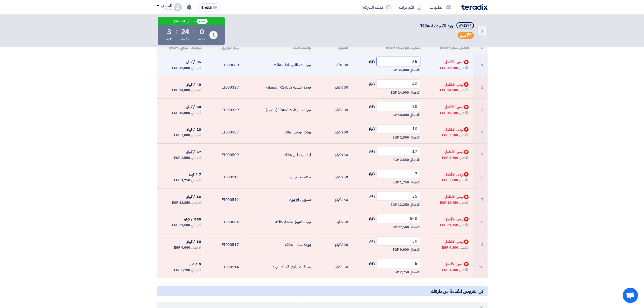
click at [413, 63] on input "35" at bounding box center [398, 61] width 44 height 9
click at [413, 64] on input "35" at bounding box center [398, 61] width 44 height 9
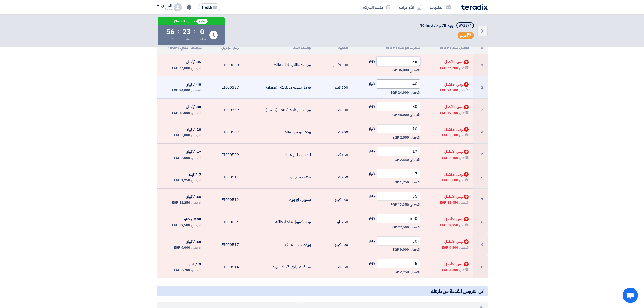
type input "36"
click at [411, 83] on input "40" at bounding box center [398, 83] width 44 height 9
click at [411, 84] on input "40" at bounding box center [398, 83] width 44 height 9
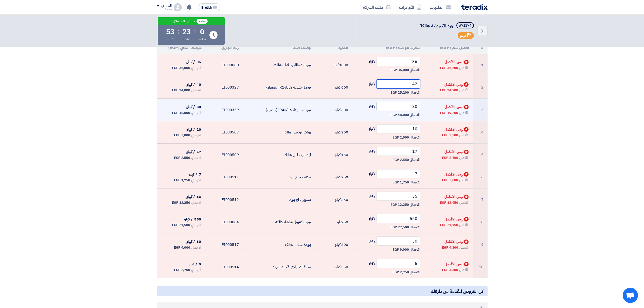
type input "42"
click at [407, 106] on input "80" at bounding box center [398, 106] width 44 height 9
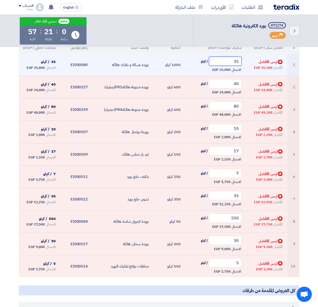
click at [235, 64] on input "35" at bounding box center [225, 61] width 33 height 9
click at [235, 63] on input "35" at bounding box center [225, 61] width 33 height 9
click at [230, 64] on input "35" at bounding box center [225, 61] width 33 height 9
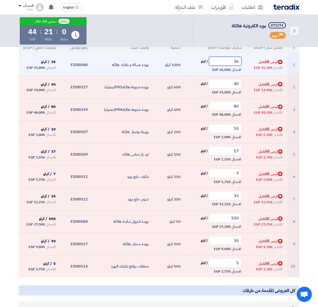
type input "36"
type input "42"
type input "85"
type input "11"
type input "50"
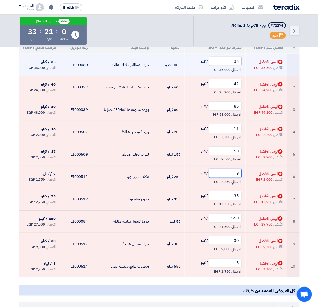
type input "9"
type input "40"
type input "600"
click at [230, 56] on td "35 / كيلو الاجمالي 35,000 EGP" at bounding box center [215, 65] width 61 height 22
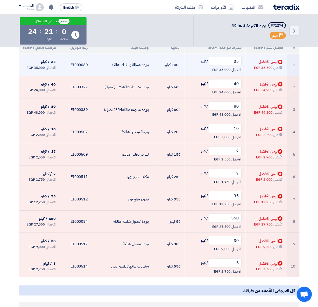
click at [230, 56] on td "35 / كيلو الاجمالي 35,000 EGP" at bounding box center [215, 65] width 61 height 22
click at [231, 58] on input "35" at bounding box center [225, 61] width 33 height 9
type input "36"
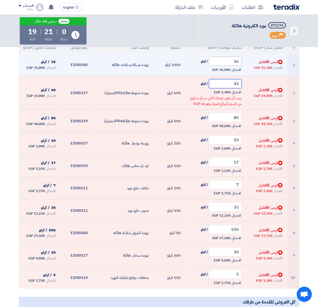
type input "42"
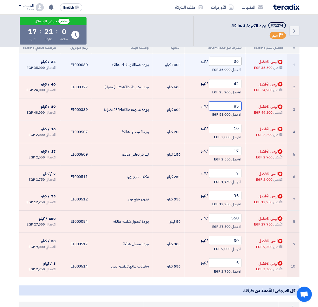
type input "85"
type input "11"
type input "50"
type input "9"
type input "40"
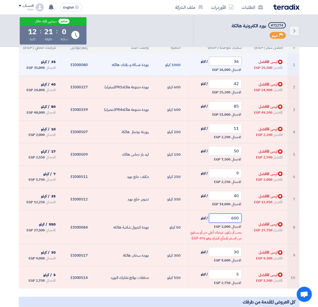
type input "600"
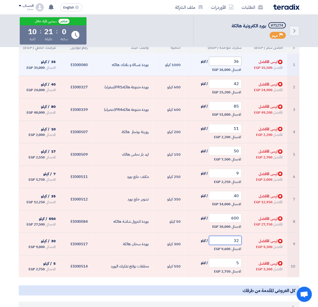
type input "32"
type input "6"
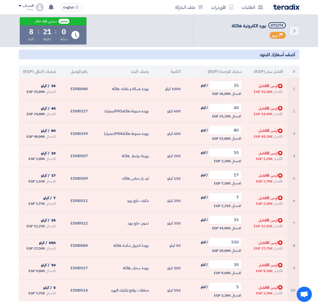
scroll to position [34, 0]
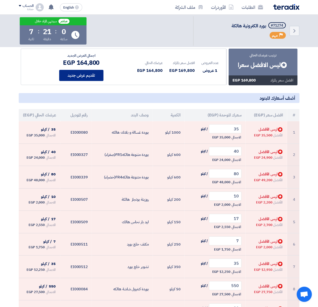
click at [84, 73] on button "تقديم عرض جديد" at bounding box center [81, 75] width 44 height 11
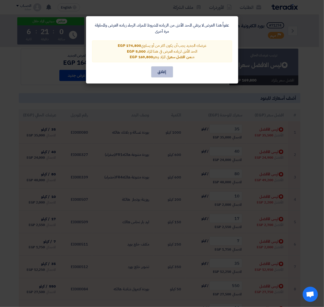
drag, startPoint x: 160, startPoint y: 68, endPoint x: 160, endPoint y: 73, distance: 5.1
click at [160, 70] on button "إغلاق" at bounding box center [162, 71] width 22 height 11
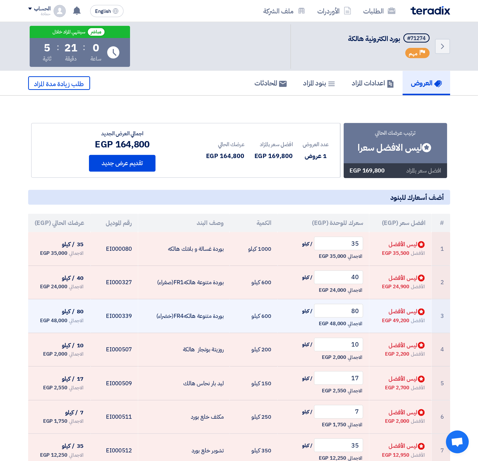
scroll to position [0, 0]
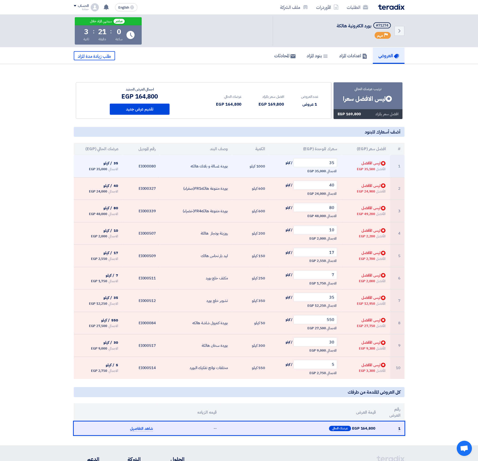
click at [321, 169] on span "35,000 EGP" at bounding box center [316, 171] width 18 height 5
click at [324, 167] on input "35" at bounding box center [315, 162] width 44 height 9
click at [324, 166] on input "35" at bounding box center [315, 162] width 44 height 9
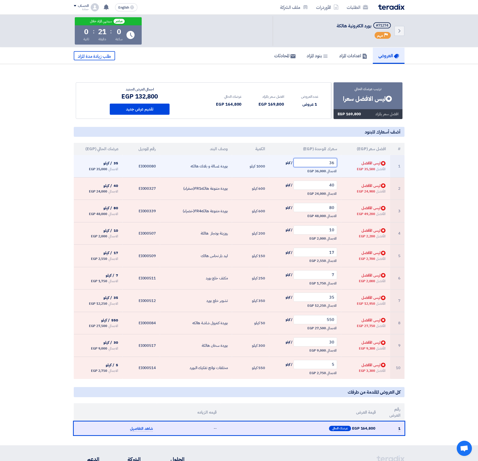
type input "36"
type input "42"
type input "85"
type input "11"
type input "50"
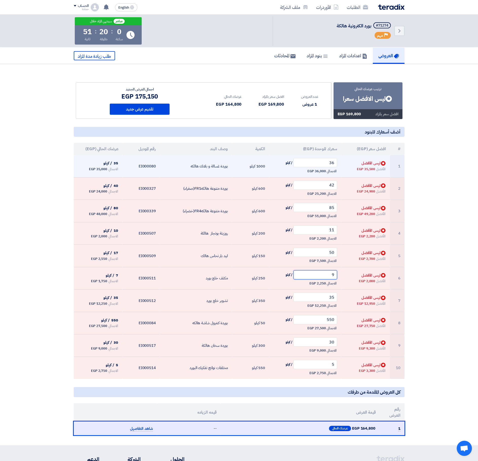
type input "9"
type input "40"
type input "600"
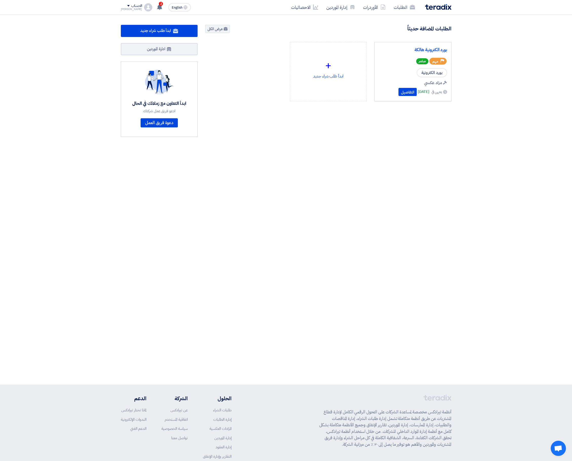
click at [430, 54] on div "بورد الكترونية هالكة" at bounding box center [413, 50] width 68 height 8
click at [429, 50] on link "بورد الكترونية هالكة" at bounding box center [413, 49] width 68 height 5
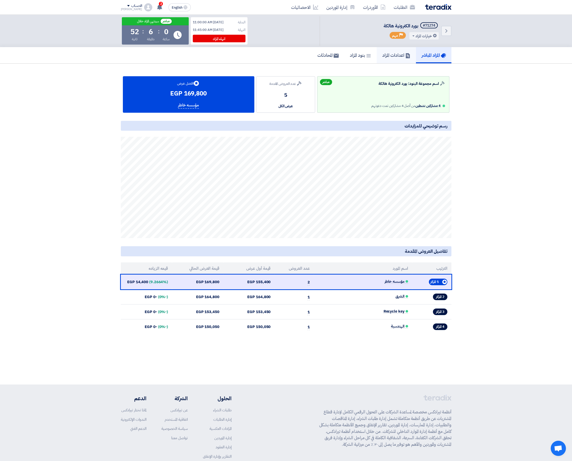
click at [390, 50] on link "اعدادات المزاد" at bounding box center [396, 55] width 39 height 16
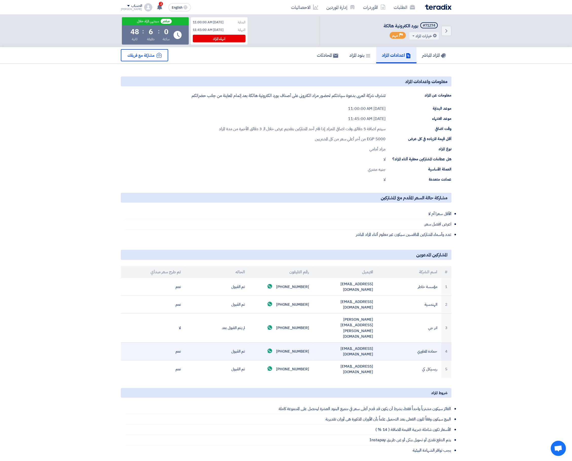
click at [348, 343] on td "mohmedhasen1990@gmail.com" at bounding box center [345, 352] width 64 height 18
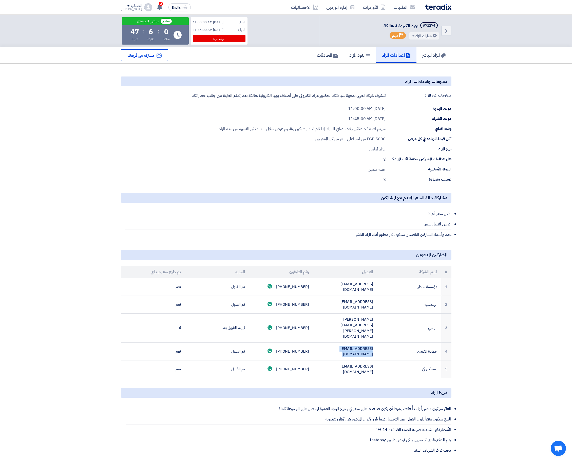
copy tr "mohmedhasen1990@gmail.com"
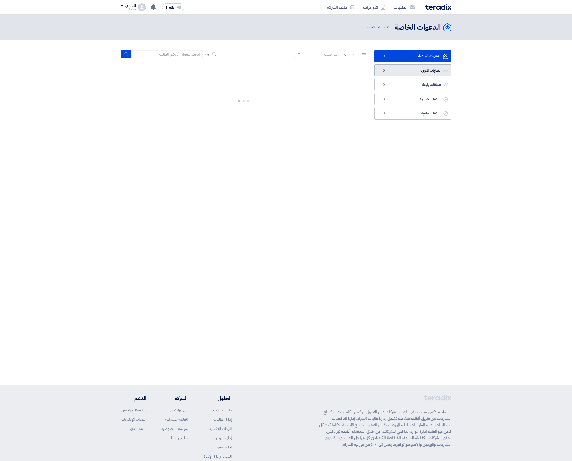
click at [428, 72] on link "الطلبات المقبولة الطلبات المقبولة 0" at bounding box center [412, 70] width 77 height 12
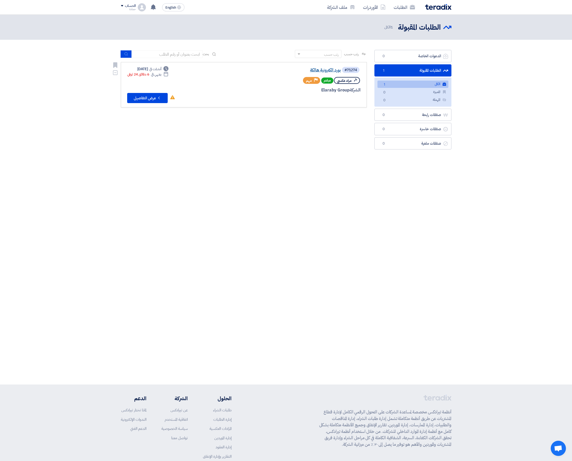
click at [323, 70] on link "بورد الكترونية هالكة" at bounding box center [290, 70] width 101 height 5
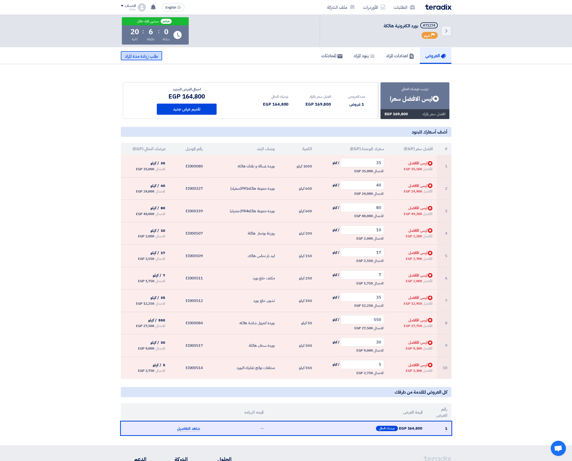
click at [157, 59] on span "طلب زيادة مدة المزاد" at bounding box center [141, 56] width 33 height 6
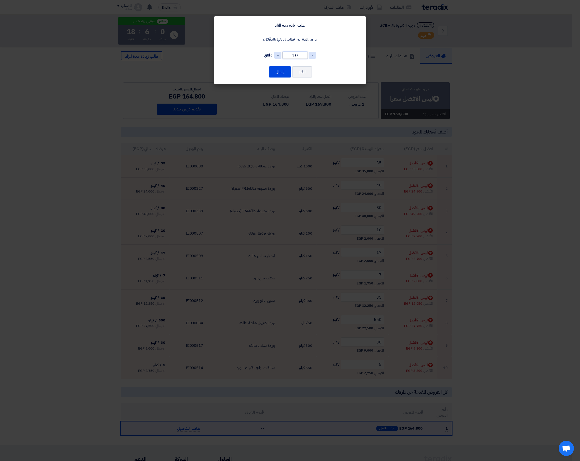
click at [293, 56] on input "10" at bounding box center [294, 55] width 25 height 7
click at [294, 56] on input "10" at bounding box center [294, 55] width 25 height 7
type input "15"
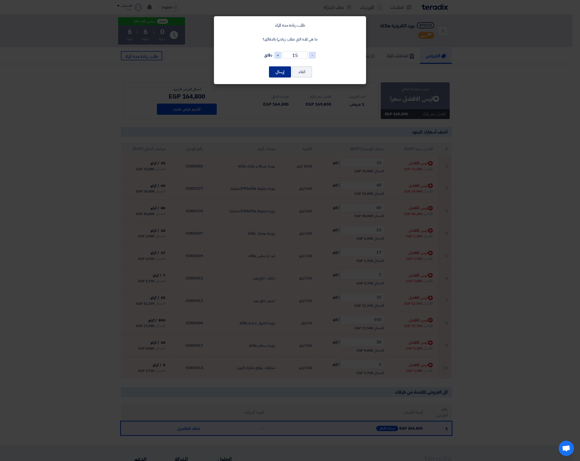
click at [279, 71] on button "إرسال" at bounding box center [280, 71] width 22 height 11
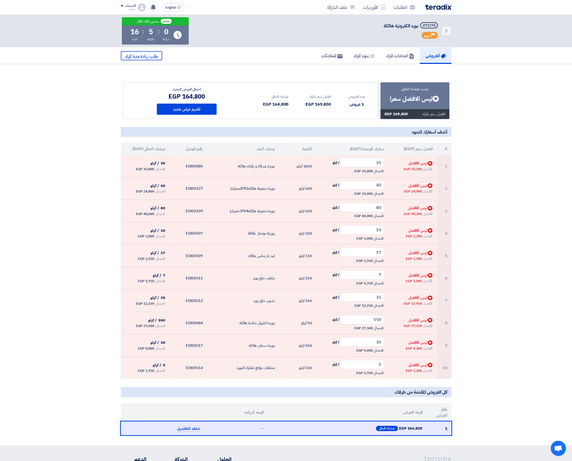
click at [138, 62] on div "العروض اعدادات المزاد بنود المزاد المحادثات طلب زيادة مدة المزاد" at bounding box center [286, 56] width 331 height 16
click at [139, 56] on span "طلب زيادة مدة المزاد" at bounding box center [141, 56] width 33 height 6
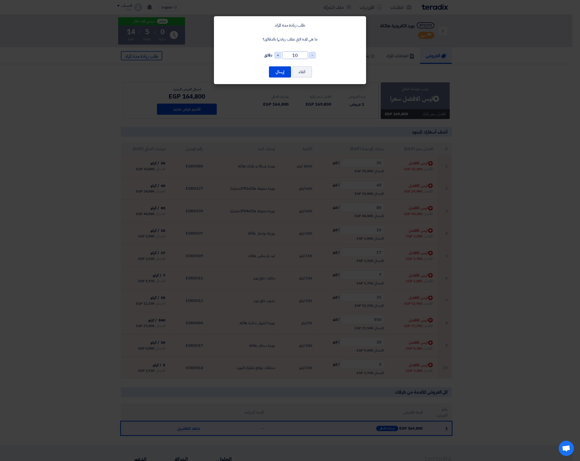
click at [297, 52] on input "10" at bounding box center [294, 55] width 25 height 7
type input "15"
click at [283, 71] on button "إرسال" at bounding box center [280, 71] width 22 height 11
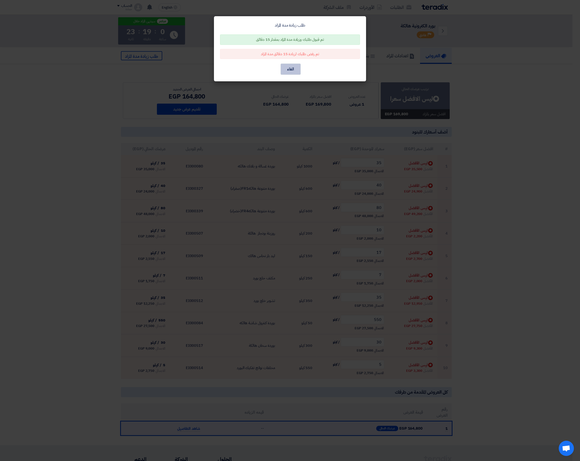
click at [283, 71] on button "الغاء" at bounding box center [290, 69] width 20 height 11
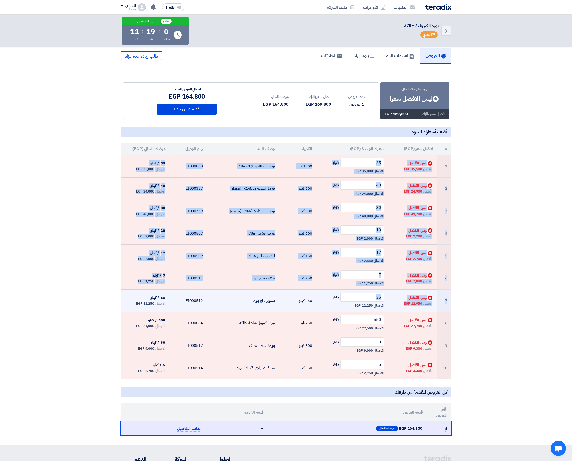
drag, startPoint x: 432, startPoint y: 164, endPoint x: 352, endPoint y: 294, distance: 152.2
click at [352, 294] on tbody "1 Bids submitted ليس الأفضل الأفضل 35,500 EGP 35 / كيلو الاجمالي 35,000 EGP EI0…" at bounding box center [286, 267] width 331 height 224
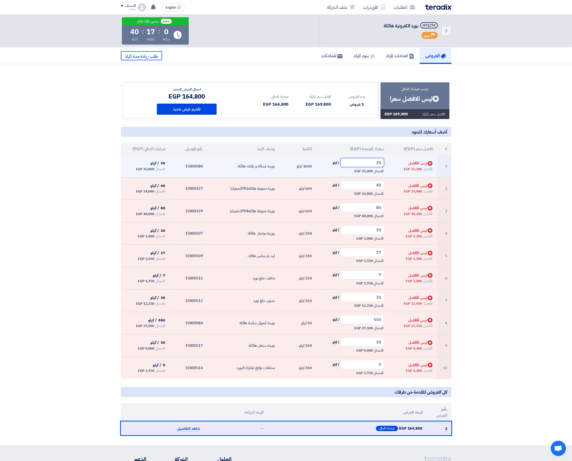
click at [367, 163] on input "35" at bounding box center [363, 162] width 44 height 9
type input "36"
type input "42"
type input "85"
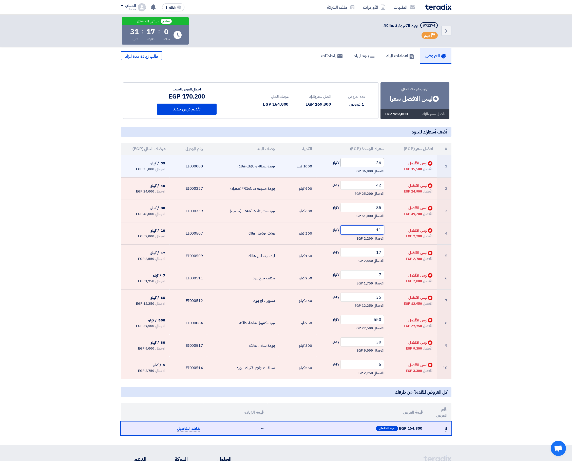
type input "11"
type input "20"
type input "9"
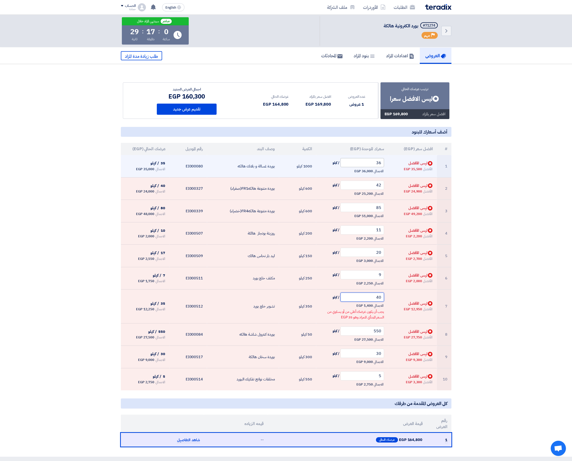
type input "40"
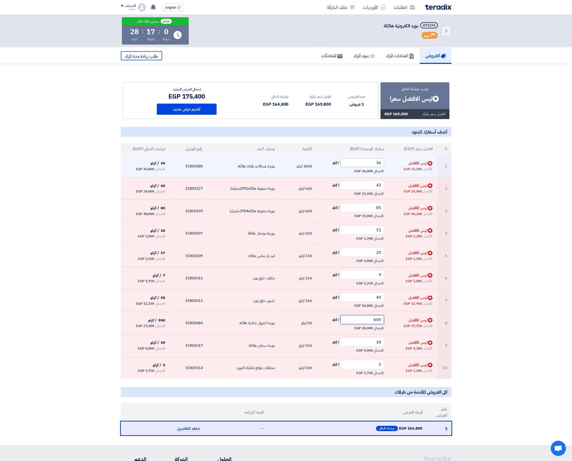
type input "600"
type input "32"
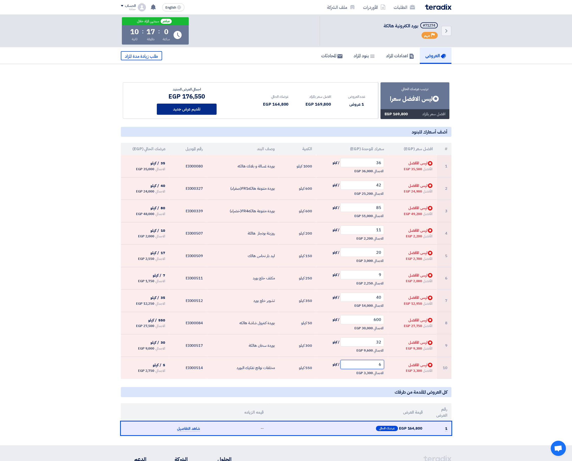
type input "6"
click at [197, 110] on button "تقديم عرض جديد" at bounding box center [187, 109] width 60 height 11
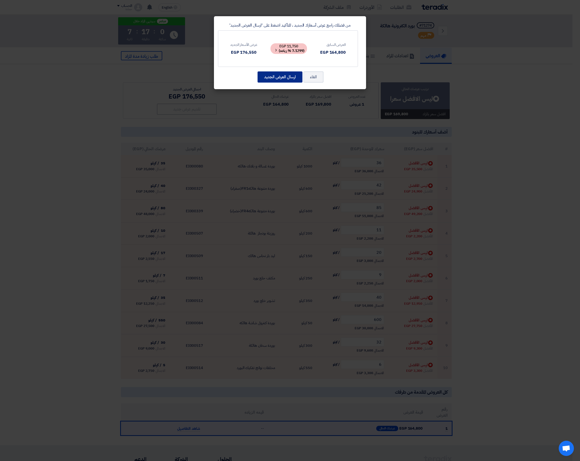
click at [282, 75] on button "ارسال العرض الجديد" at bounding box center [279, 76] width 45 height 11
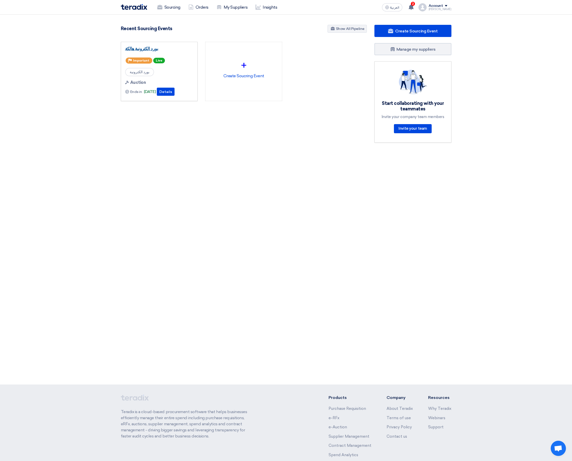
click at [152, 50] on link "بورد الكترونية هالكة" at bounding box center [159, 48] width 68 height 5
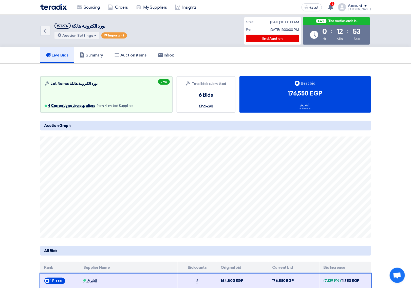
drag, startPoint x: 631, startPoint y: 1, endPoint x: 225, endPoint y: 121, distance: 422.9
click at [225, 121] on h5 "Auction Graph" at bounding box center [205, 126] width 331 height 10
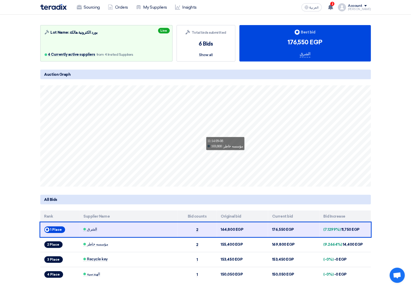
scroll to position [63, 0]
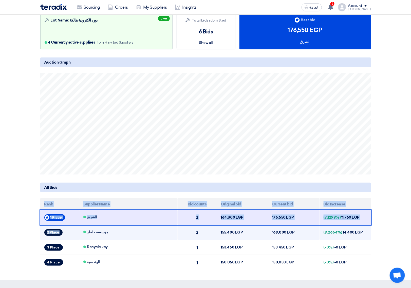
drag, startPoint x: 115, startPoint y: 248, endPoint x: 82, endPoint y: 231, distance: 36.8
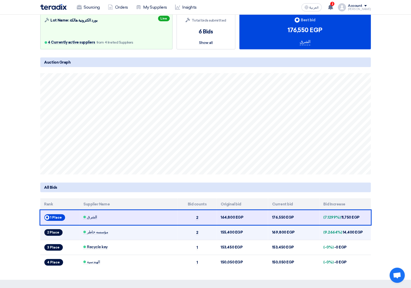
click at [81, 231] on td "مؤسسه خاطر" at bounding box center [128, 232] width 98 height 15
drag, startPoint x: 240, startPoint y: 231, endPoint x: 206, endPoint y: 231, distance: 33.7
click at [206, 231] on tr "2 Place مؤسسه خاطر 2 155,400 EGP 169,800 EGP (9.2664%) 14,400 EGP" at bounding box center [205, 232] width 331 height 15
click at [241, 234] on td "155,400 EGP" at bounding box center [242, 232] width 51 height 15
drag, startPoint x: 341, startPoint y: 234, endPoint x: 195, endPoint y: 236, distance: 145.4
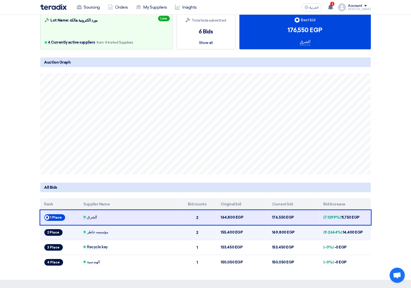
click at [195, 236] on tr "2 Place مؤسسه خاطر 2 155,400 EGP 169,800 EGP (9.2664%) 14,400 EGP" at bounding box center [205, 232] width 331 height 15
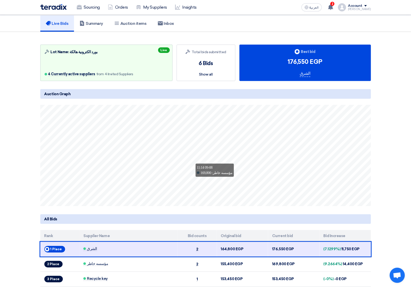
scroll to position [95, 0]
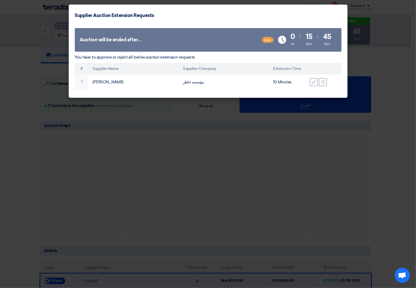
click at [370, 182] on modal-container "Supplier Auction Extension Requests Auction will be ended after… Live Time Rema…" at bounding box center [208, 144] width 416 height 288
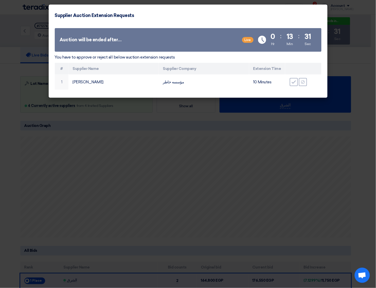
click at [315, 150] on modal-container "Supplier Auction Extension Requests Auction will be ended after… Live Time Rema…" at bounding box center [188, 144] width 376 height 288
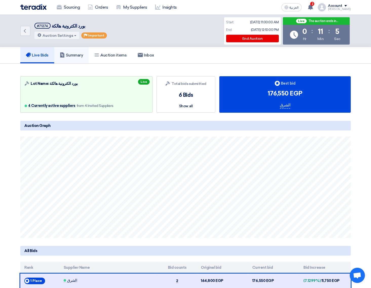
click at [69, 51] on link "Summary" at bounding box center [71, 55] width 35 height 16
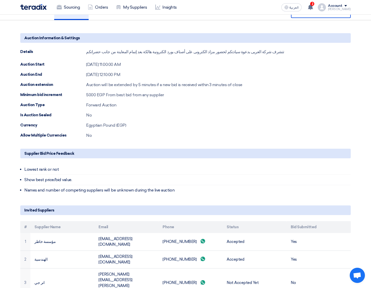
scroll to position [95, 0]
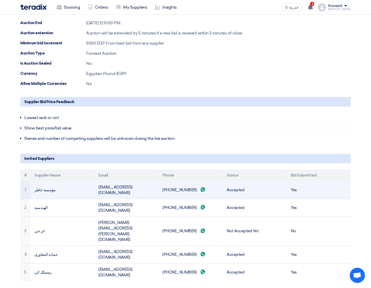
click at [122, 184] on td "[EMAIL_ADDRESS][DOMAIN_NAME]" at bounding box center [127, 190] width 64 height 18
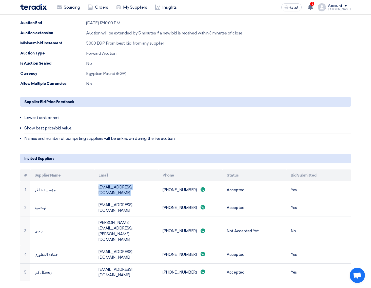
copy tr "[EMAIL_ADDRESS][DOMAIN_NAME]"
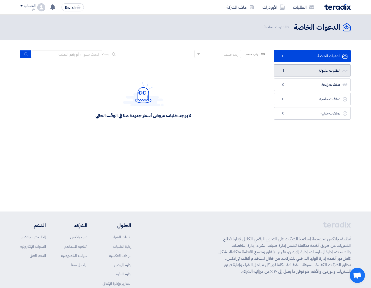
click at [293, 69] on link "الطلبات المقبولة الطلبات المقبولة 1" at bounding box center [312, 70] width 77 height 12
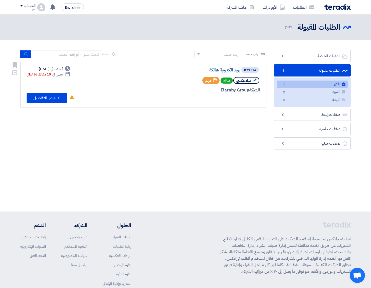
click at [234, 71] on link "بورد الكترونية هالكة" at bounding box center [189, 70] width 101 height 5
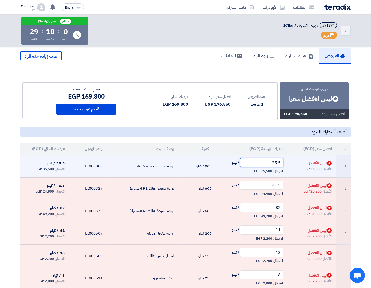
click at [273, 164] on input "35.5" at bounding box center [262, 162] width 44 height 9
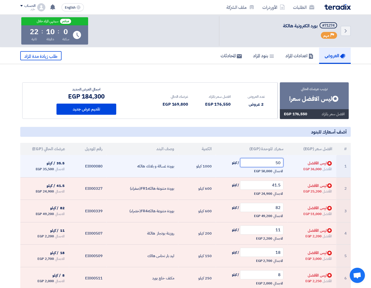
type input "50"
click at [225, 164] on span "50 / كيلو" at bounding box center [252, 162] width 64 height 9
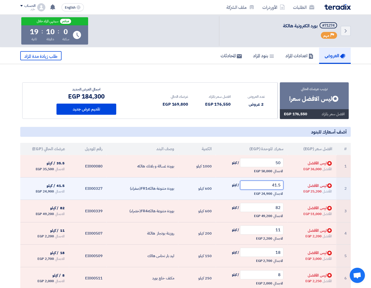
click at [256, 185] on input "41.5" at bounding box center [262, 185] width 44 height 9
type input "50"
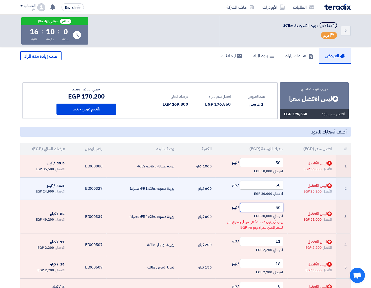
type input "50"
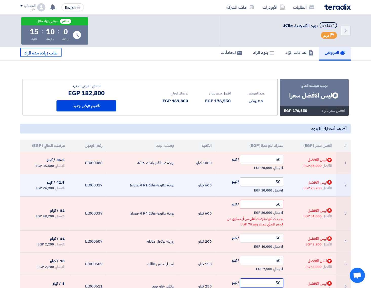
type input "50"
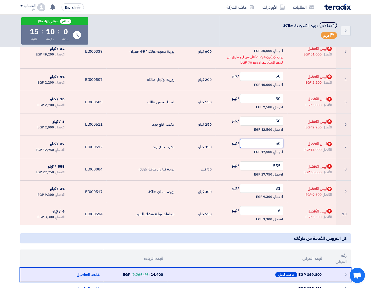
type input "50"
type input "550"
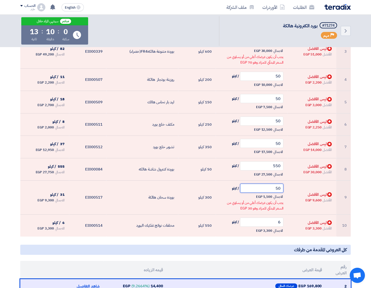
type input "50"
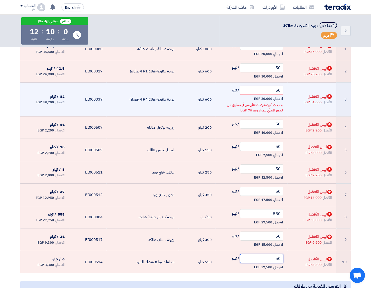
scroll to position [70, 0]
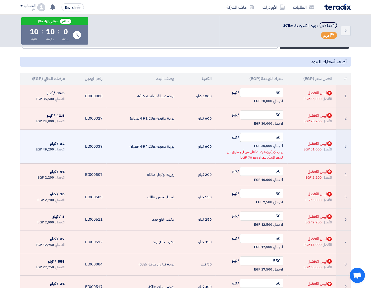
type input "50"
click at [275, 136] on input "50" at bounding box center [262, 137] width 44 height 9
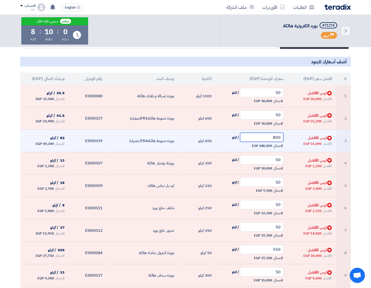
type input "800"
click at [178, 132] on td "بوردة متنوعة هالكهFR4(خضراء)" at bounding box center [142, 141] width 72 height 23
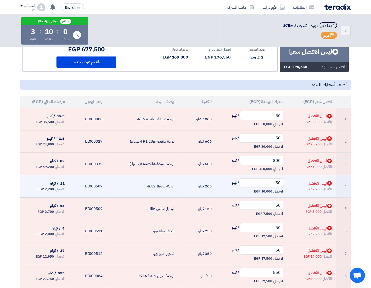
scroll to position [0, 0]
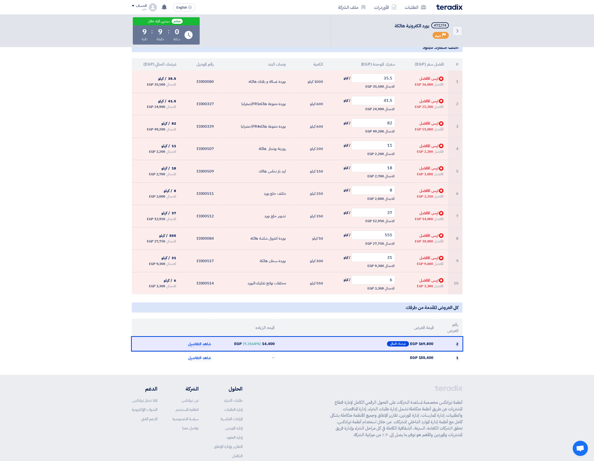
scroll to position [16, 0]
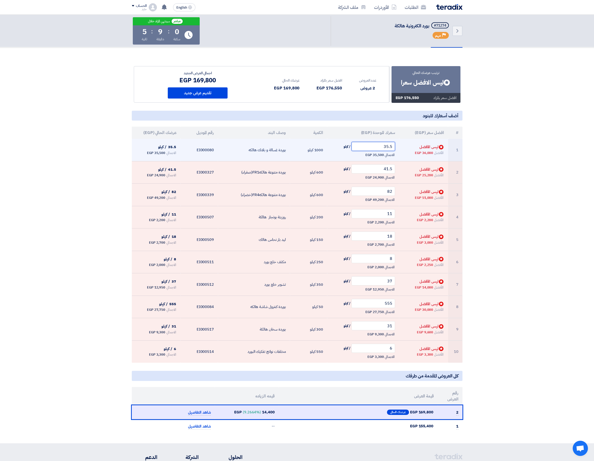
click at [375, 146] on input "35.5" at bounding box center [373, 146] width 44 height 9
click at [375, 147] on input "35.5" at bounding box center [373, 146] width 44 height 9
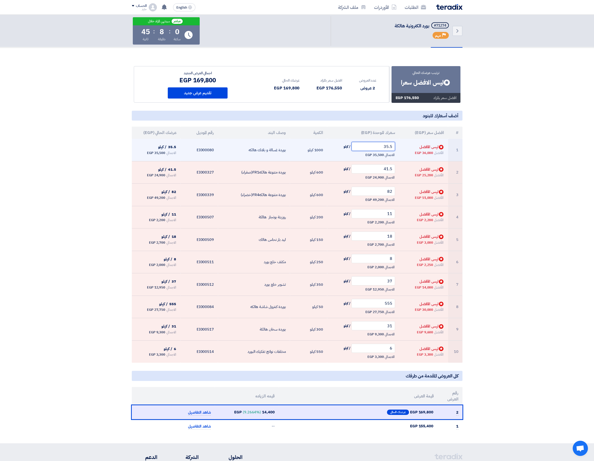
click at [375, 147] on input "35.5" at bounding box center [373, 146] width 44 height 9
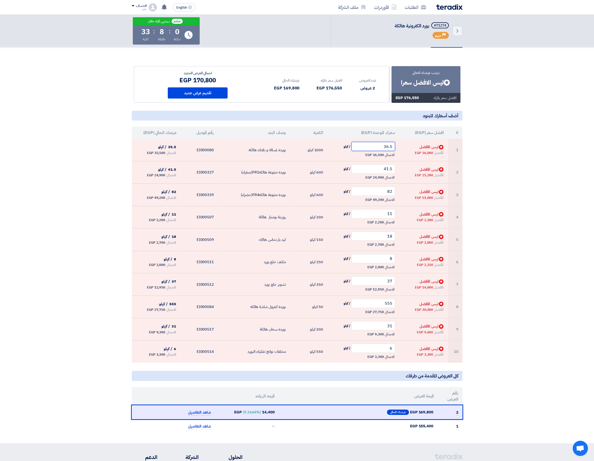
type input "36.5"
click at [375, 153] on section "ترتيب عرضك الحالي Bids submitted ليس الافضل سعرا افضل سعر بالمزاد 176,550 EGP" at bounding box center [297, 245] width 594 height 395
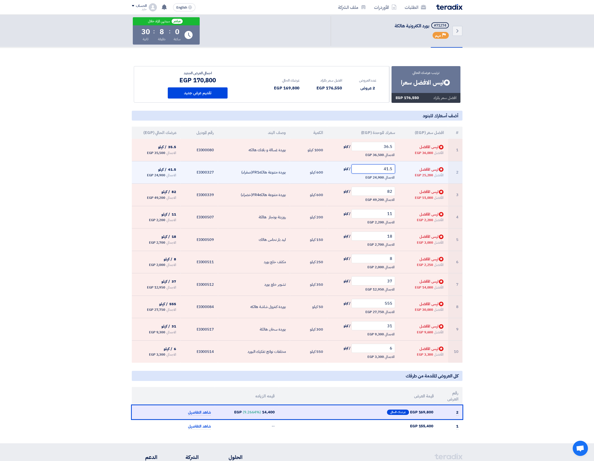
click at [375, 173] on input "41.5" at bounding box center [373, 168] width 44 height 9
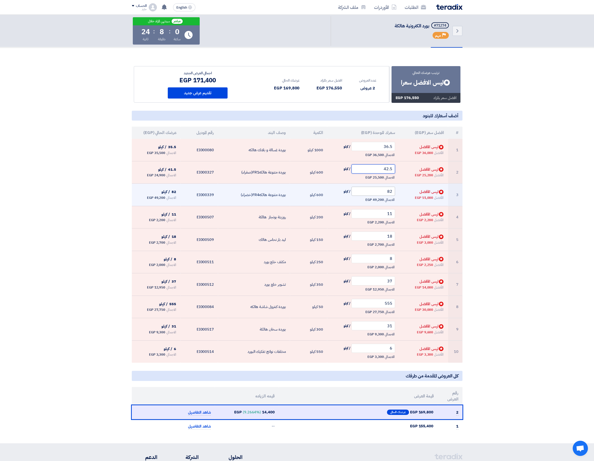
type input "42.5"
click at [375, 194] on input "82" at bounding box center [373, 191] width 44 height 9
type input "85.5"
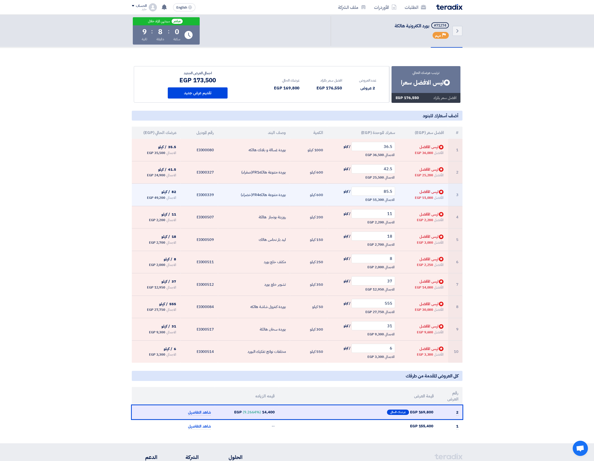
click at [375, 199] on div "الأفضل 51,000 EGP" at bounding box center [423, 198] width 41 height 6
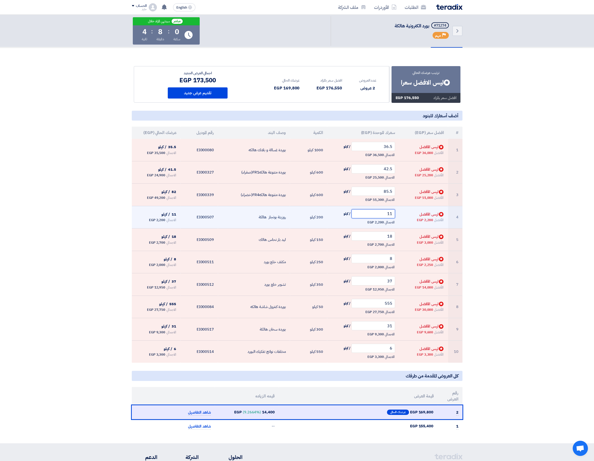
click at [375, 217] on input "11" at bounding box center [373, 213] width 44 height 9
click at [375, 218] on input "11" at bounding box center [373, 213] width 44 height 9
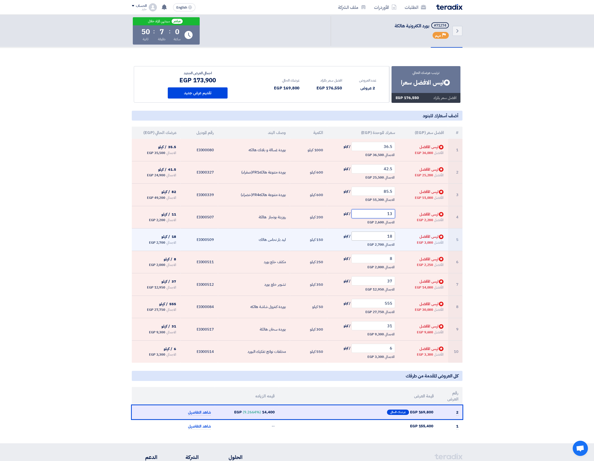
type input "13"
click at [375, 240] on input "18" at bounding box center [373, 236] width 44 height 9
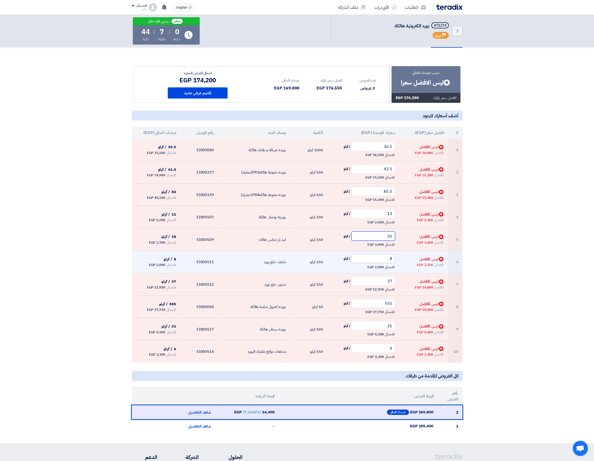
type input "20"
click at [375, 262] on input "8" at bounding box center [373, 258] width 44 height 9
type input "9"
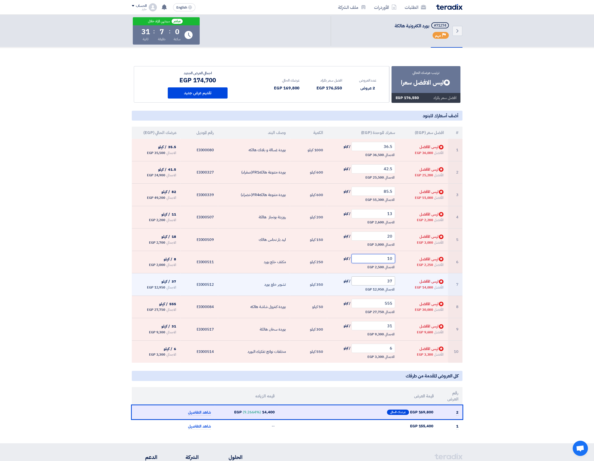
type input "10"
click at [375, 284] on input "37" at bounding box center [373, 280] width 44 height 9
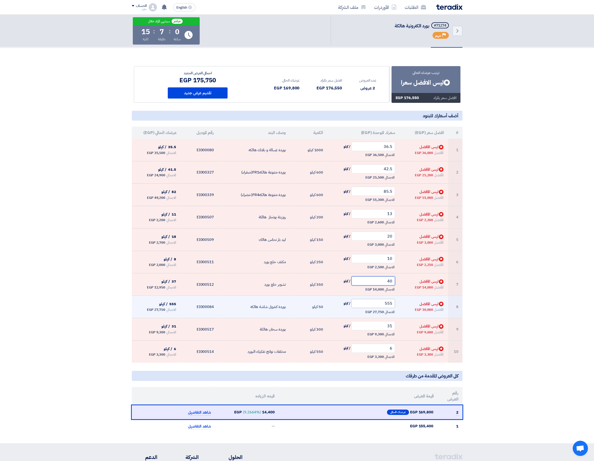
type input "40"
click at [375, 288] on input "555" at bounding box center [373, 303] width 44 height 9
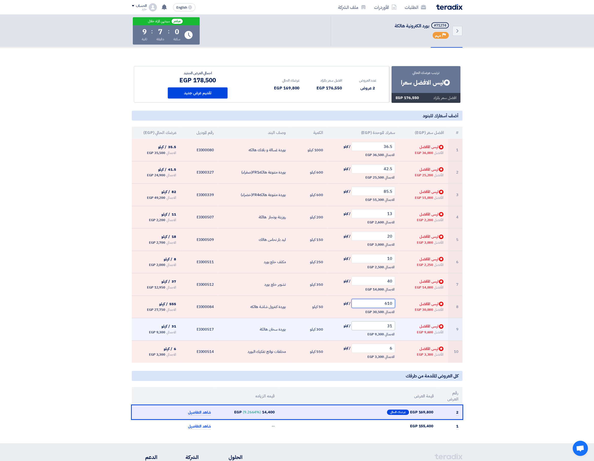
type input "610"
click at [375, 288] on input "31" at bounding box center [373, 325] width 44 height 9
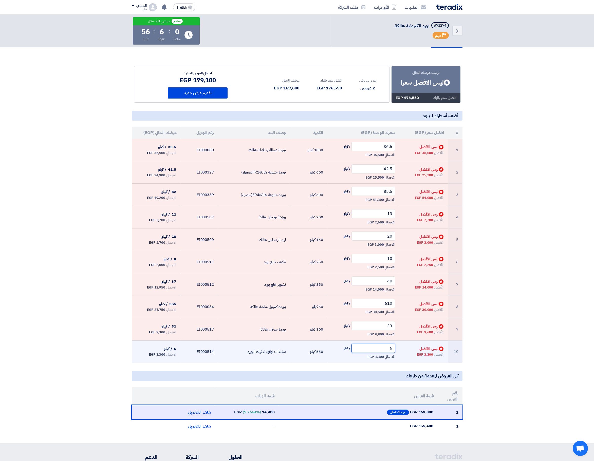
click at [375, 288] on input "6" at bounding box center [373, 348] width 44 height 9
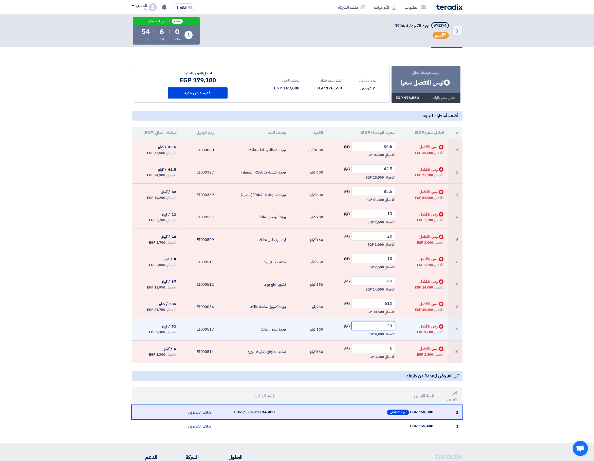
click at [375, 288] on input "33" at bounding box center [373, 325] width 44 height 9
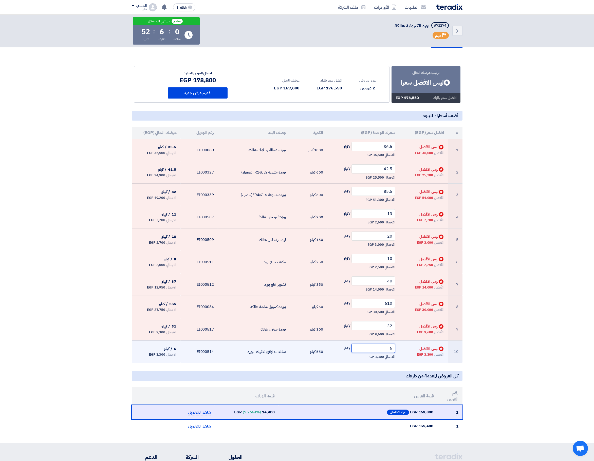
click at [375, 288] on input "6" at bounding box center [373, 348] width 44 height 9
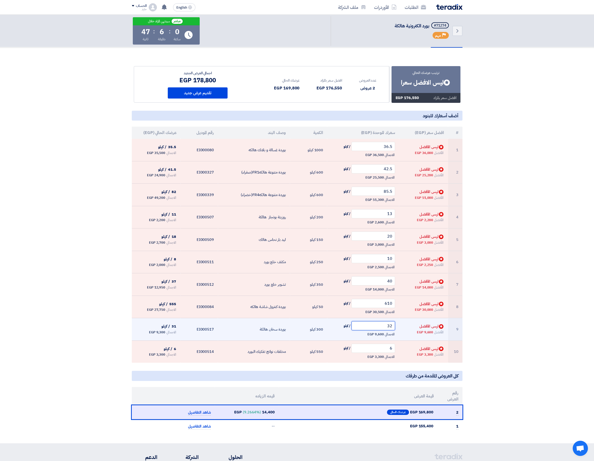
click at [375, 288] on input "32" at bounding box center [373, 325] width 44 height 9
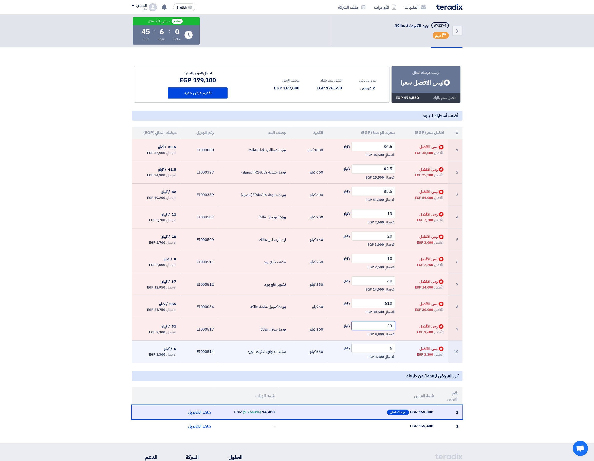
type input "33"
click at [375, 288] on input "6" at bounding box center [373, 348] width 44 height 9
click at [375, 288] on input "7" at bounding box center [373, 348] width 44 height 9
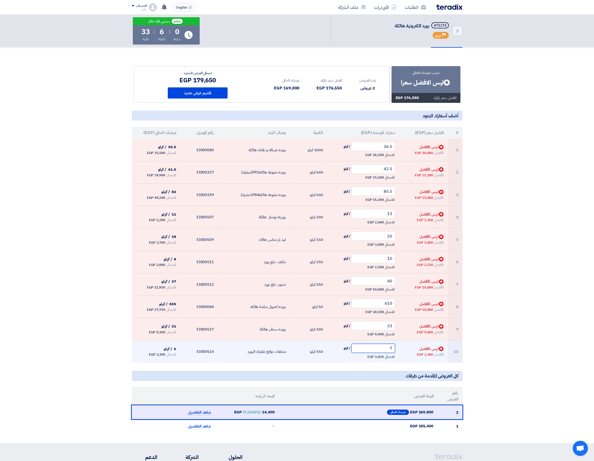
click at [375, 288] on input "7" at bounding box center [373, 348] width 44 height 9
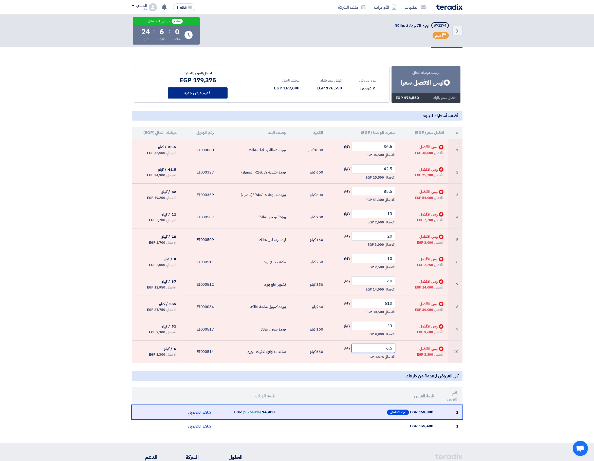
type input "6.5"
click at [215, 97] on button "تقديم عرض جديد" at bounding box center [198, 92] width 60 height 11
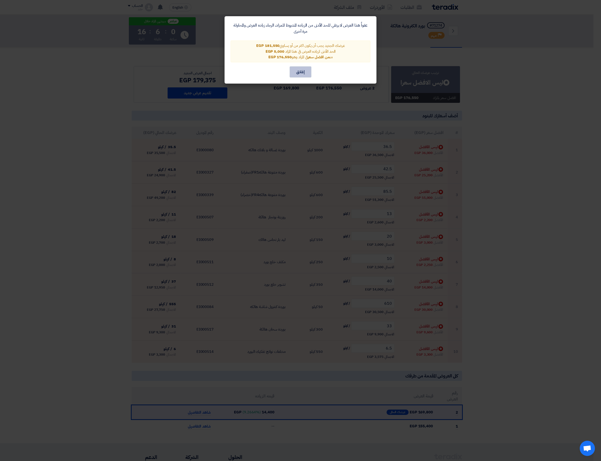
click at [296, 71] on button "إغلاق" at bounding box center [301, 71] width 22 height 11
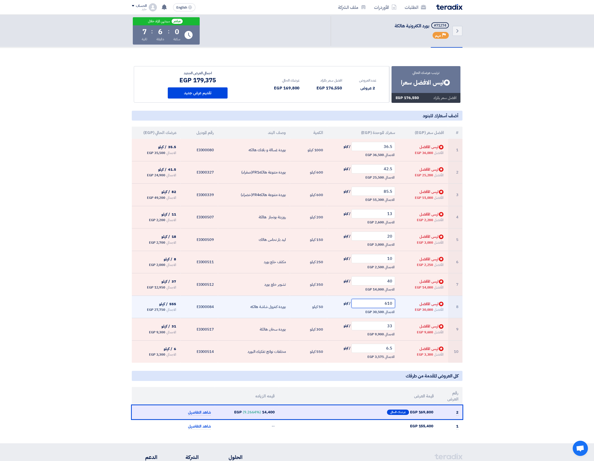
click at [375, 288] on input "610" at bounding box center [373, 303] width 44 height 9
click at [375, 288] on input "620" at bounding box center [373, 303] width 44 height 9
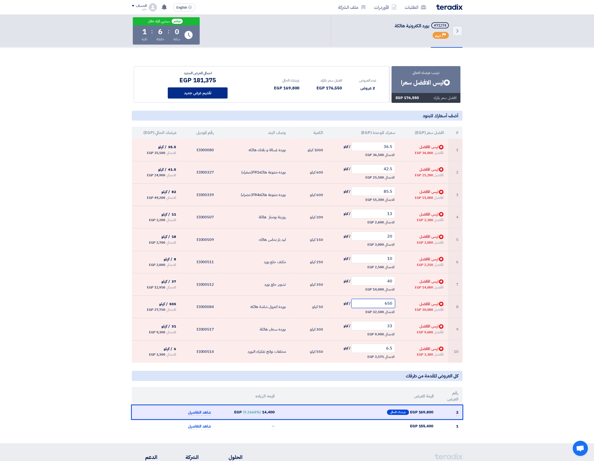
type input "650"
click at [202, 95] on button "تقديم عرض جديد" at bounding box center [198, 92] width 60 height 11
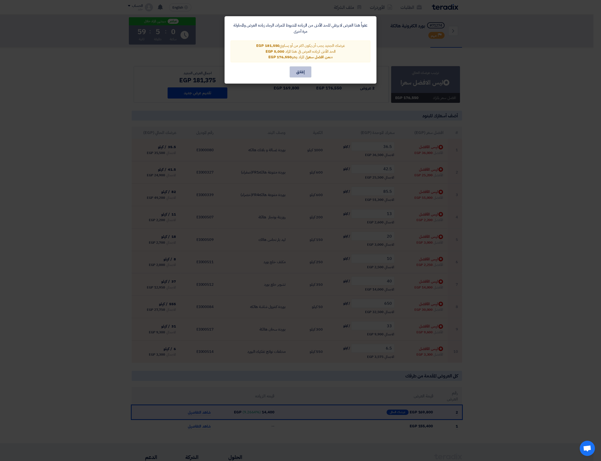
click at [295, 73] on button "إغلاق" at bounding box center [301, 71] width 22 height 11
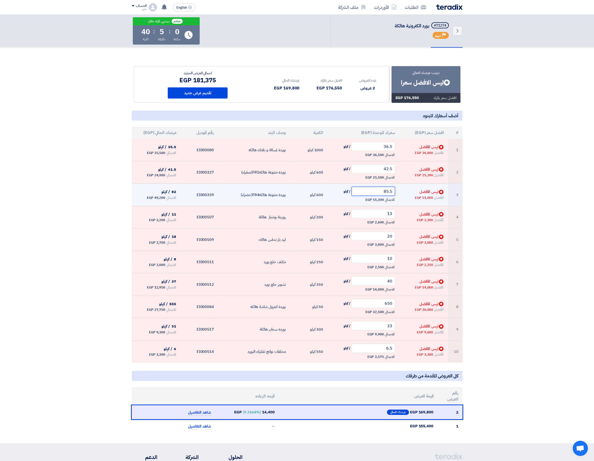
click at [375, 193] on input "85.5" at bounding box center [373, 191] width 44 height 9
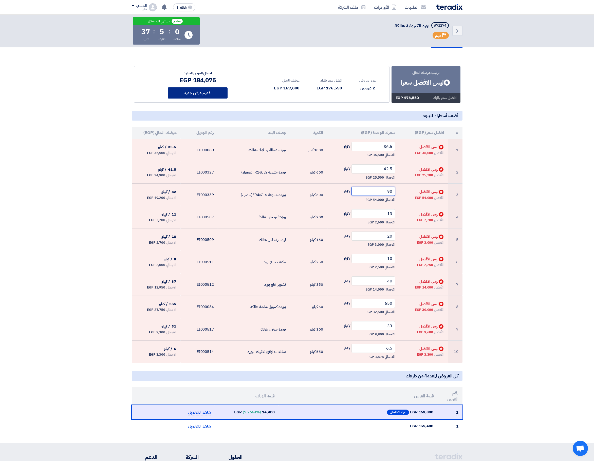
type input "90"
click at [206, 93] on button "تقديم عرض جديد" at bounding box center [198, 92] width 60 height 11
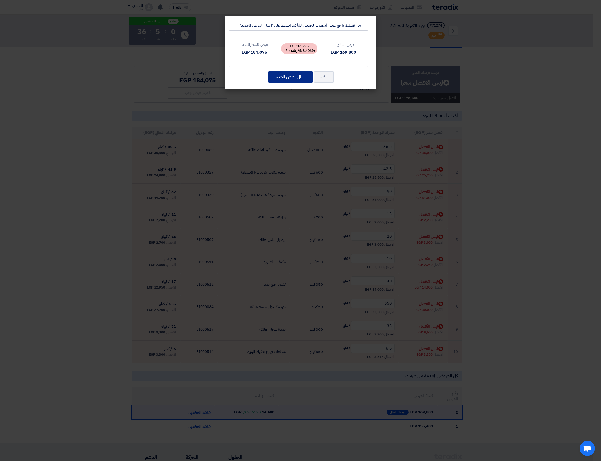
click at [277, 76] on button "ارسال العرض الجديد" at bounding box center [290, 76] width 45 height 11
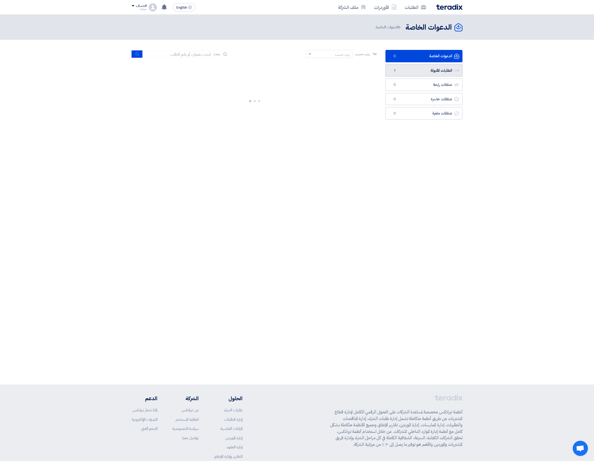
click at [434, 67] on link "الطلبات المقبولة الطلبات المقبولة 1" at bounding box center [423, 70] width 77 height 12
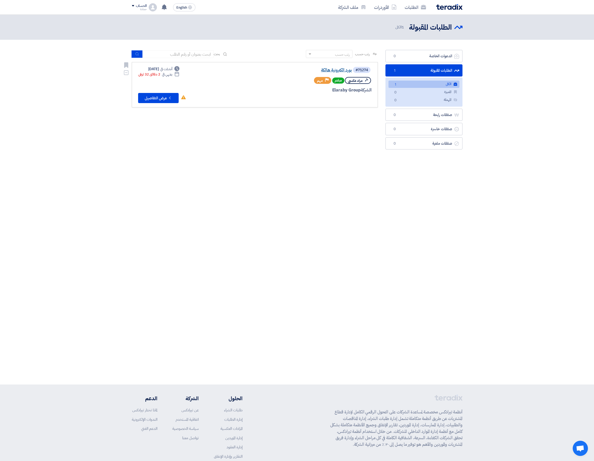
click at [333, 70] on link "بورد الكترونية هالكة" at bounding box center [301, 70] width 101 height 5
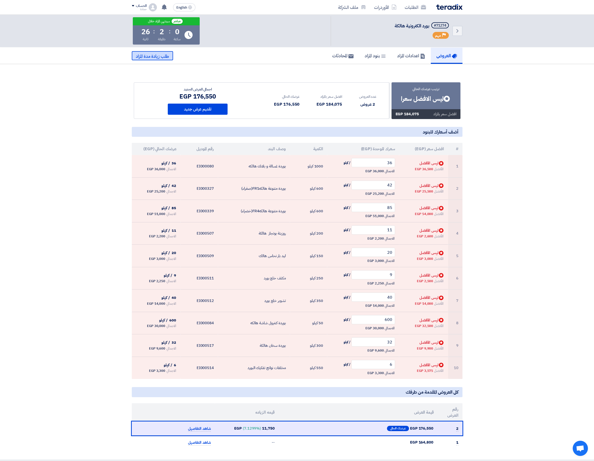
click at [169, 55] on button "طلب زيادة مدة المزاد" at bounding box center [152, 55] width 41 height 9
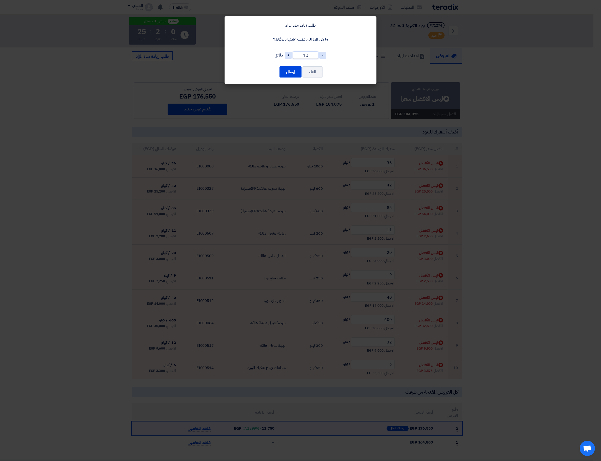
click at [307, 54] on input "10" at bounding box center [305, 55] width 25 height 7
click at [306, 54] on input "10" at bounding box center [305, 55] width 25 height 7
type input "15"
click at [298, 73] on button "إرسال" at bounding box center [291, 71] width 22 height 11
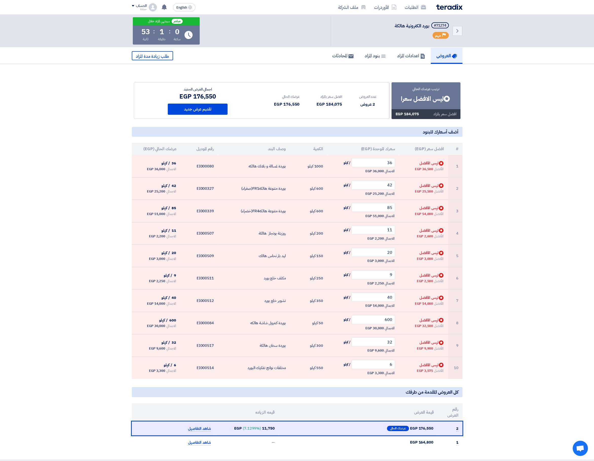
click at [92, 110] on section "ترتيب عرضك الحالي Bids submitted ليس الافضل سعرا افضل سعر بالمزاد 184,075 EGP" at bounding box center [297, 261] width 594 height 395
click at [160, 63] on div "العروض اعدادات المزاد بنود المزاد المحادثات طلب زيادة مدة المزاد" at bounding box center [297, 56] width 331 height 16
click at [161, 59] on span "طلب زيادة مدة المزاد" at bounding box center [152, 56] width 33 height 6
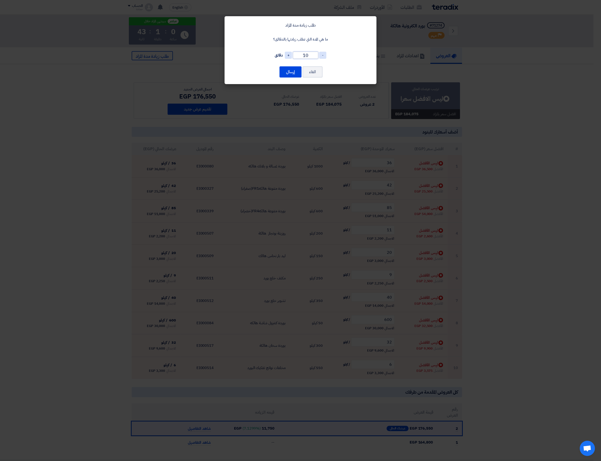
click at [306, 52] on input "10" at bounding box center [305, 55] width 25 height 7
type input "15"
click at [291, 71] on button "إرسال" at bounding box center [291, 71] width 22 height 11
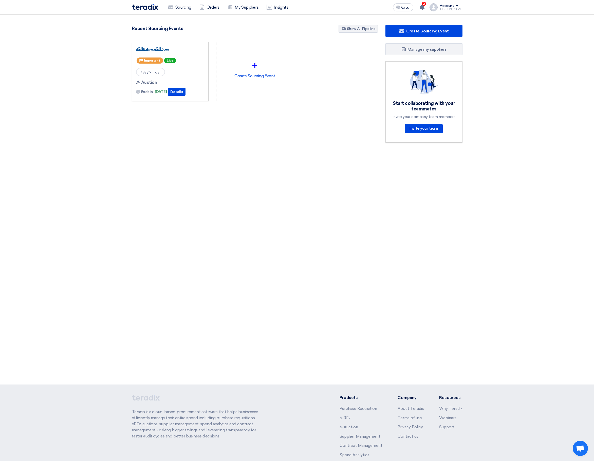
click at [149, 50] on link "بورد الكترونية هالكة" at bounding box center [170, 48] width 68 height 5
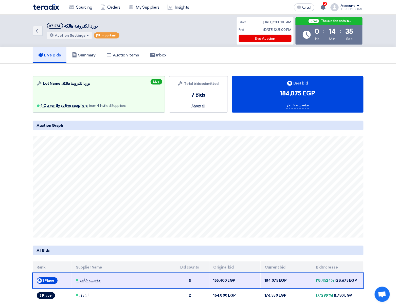
drag, startPoint x: 564, startPoint y: 1, endPoint x: 19, endPoint y: 200, distance: 580.9
click at [19, 200] on section "Auction Lot Lot Name: بورد الكترونية هالكة 4 Currently active suppliers from 4 …" at bounding box center [198, 204] width 396 height 280
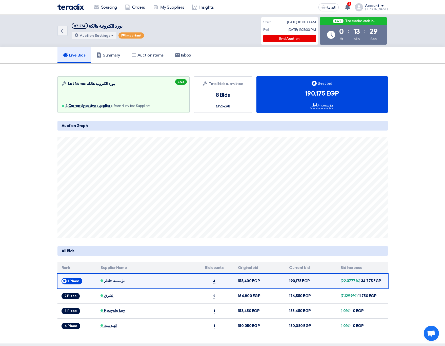
click at [111, 279] on span "مؤسسه خاطر" at bounding box center [113, 280] width 25 height 4
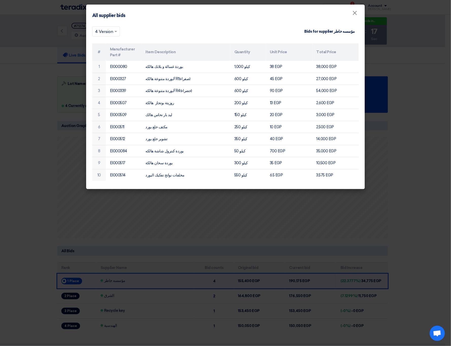
click at [107, 28] on input "text" at bounding box center [103, 32] width 17 height 8
click at [107, 50] on span "3 Version" at bounding box center [103, 51] width 17 height 5
click at [106, 33] on input "text" at bounding box center [103, 32] width 16 height 8
click at [108, 41] on span "4 Version" at bounding box center [104, 41] width 18 height 5
click at [117, 33] on span at bounding box center [116, 31] width 6 height 6
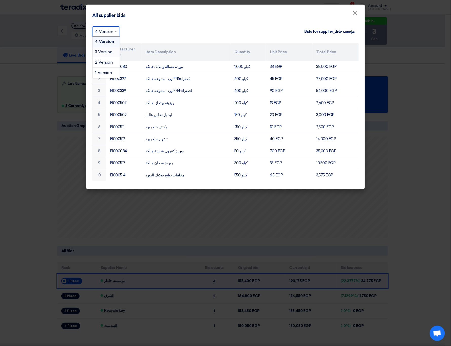
click at [112, 51] on span "3 Version" at bounding box center [103, 51] width 17 height 5
click at [111, 28] on input "text" at bounding box center [103, 32] width 16 height 8
click at [110, 41] on span "4 Version" at bounding box center [104, 41] width 18 height 5
click at [50, 69] on modal-container "All supplier bids × × 4 Version Bids for supplier مؤسسه خاطر # Manufacturer Par…" at bounding box center [225, 173] width 451 height 346
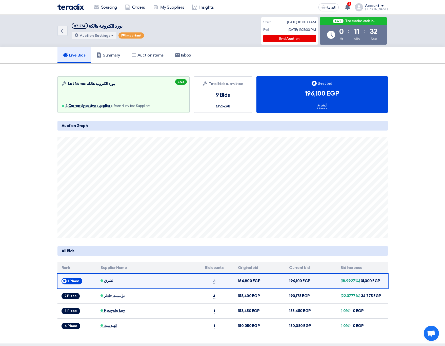
click at [109, 281] on span "الشرق" at bounding box center [108, 280] width 14 height 4
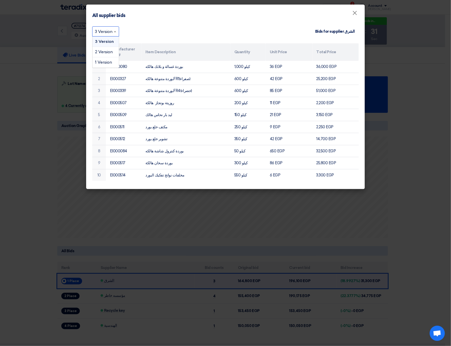
click at [112, 34] on div at bounding box center [105, 31] width 26 height 8
click at [212, 258] on modal-container "All supplier bids × × 3 Version Bids for supplier الشرق # Manufacturer Part # I…" at bounding box center [225, 173] width 451 height 346
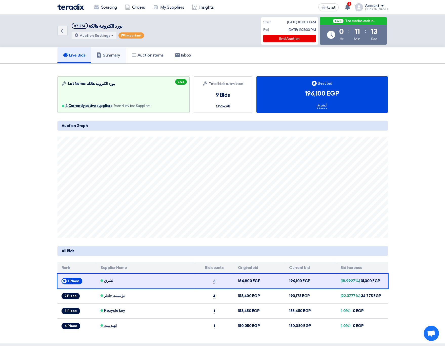
click at [111, 53] on h5 "Summary" at bounding box center [109, 55] width 24 height 5
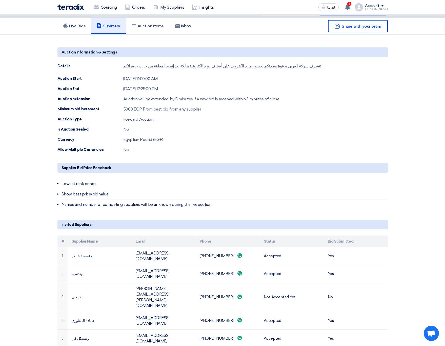
scroll to position [38, 0]
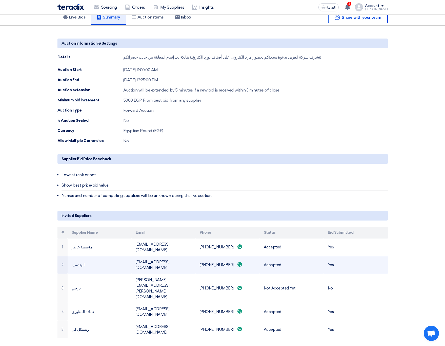
click at [214, 256] on td "+201119249890 Send whatsApp message" at bounding box center [228, 265] width 64 height 18
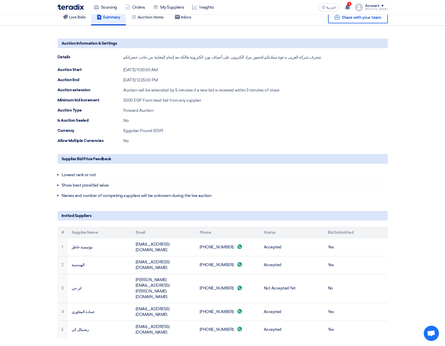
copy td "201119249890"
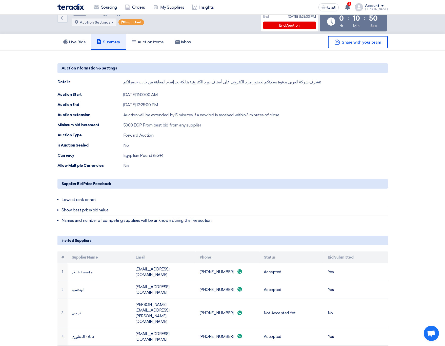
scroll to position [0, 0]
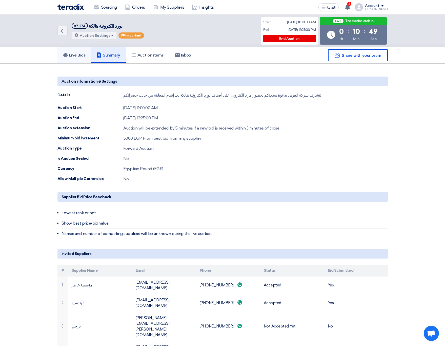
click at [75, 52] on link "Live Bids" at bounding box center [75, 55] width 34 height 16
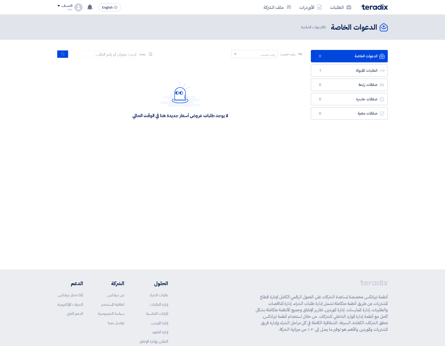
click at [356, 77] on ul "الدعوات الخاصة الدعوات الخاصة 0 الطلبات المقبولة الطلبات المقبولة 1 صفقات رابحة…" at bounding box center [349, 85] width 77 height 70
click at [354, 74] on link "الطلبات المقبولة الطلبات المقبولة 1" at bounding box center [349, 70] width 77 height 12
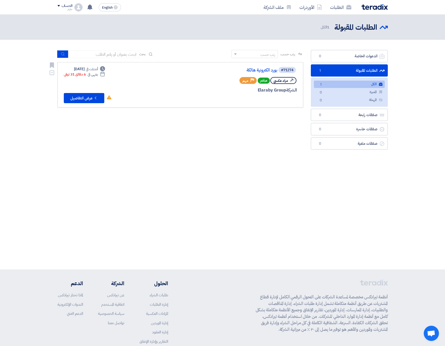
click at [261, 66] on div "#71274 بورد الكترونية هالكة" at bounding box center [236, 69] width 122 height 7
click at [261, 69] on link "بورد الكترونية هالكة" at bounding box center [226, 70] width 101 height 5
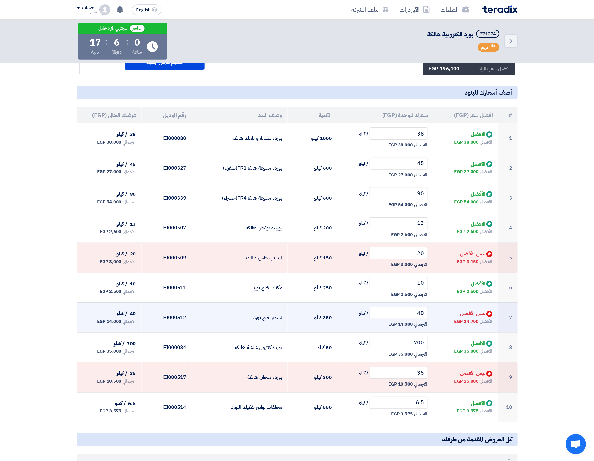
scroll to position [76, 0]
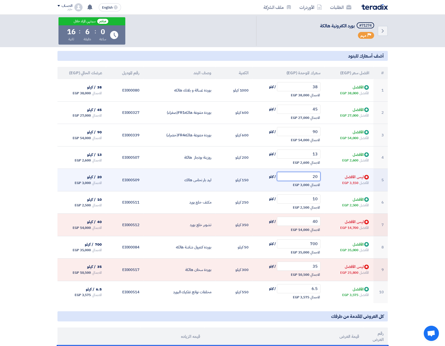
click at [306, 177] on input "20" at bounding box center [299, 176] width 44 height 9
click at [306, 178] on input "20" at bounding box center [299, 176] width 44 height 9
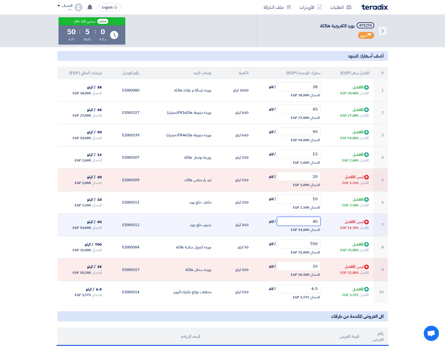
click at [306, 223] on input "40" at bounding box center [299, 221] width 44 height 9
click at [307, 223] on input "40" at bounding box center [299, 221] width 44 height 9
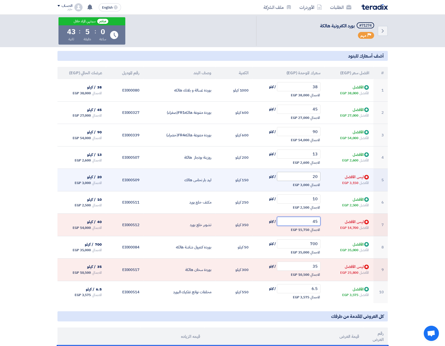
type input "45"
click at [310, 177] on input "20" at bounding box center [299, 176] width 44 height 9
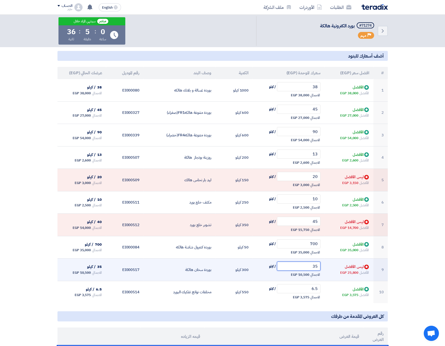
click at [295, 269] on input "35" at bounding box center [299, 265] width 44 height 9
click at [296, 268] on input "35" at bounding box center [299, 265] width 44 height 9
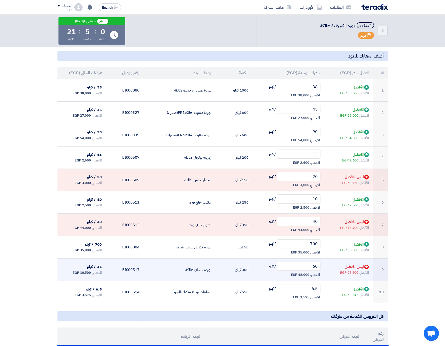
click at [266, 261] on td "60 / كيلو الاجمالي 18,000 EGP" at bounding box center [289, 269] width 72 height 23
click at [295, 269] on input "60" at bounding box center [299, 265] width 44 height 9
click at [296, 269] on input "60" at bounding box center [299, 265] width 44 height 9
click at [296, 269] on input "70" at bounding box center [299, 265] width 44 height 9
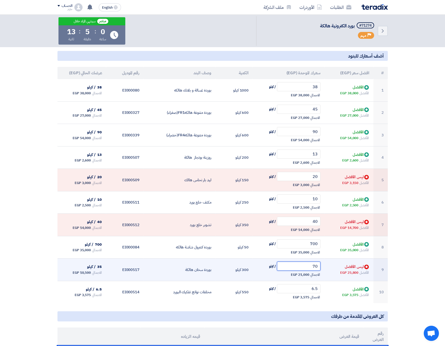
click at [296, 269] on input "70" at bounding box center [299, 265] width 44 height 9
type input "8"
type input "9"
type input "8"
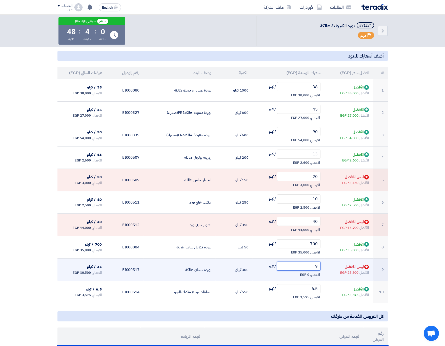
type input "90"
click at [306, 266] on input "35" at bounding box center [299, 265] width 44 height 9
click at [307, 266] on input "35" at bounding box center [299, 265] width 44 height 9
click at [308, 266] on input "35" at bounding box center [299, 265] width 44 height 9
type input "3"
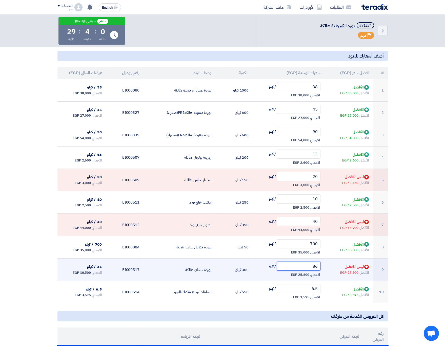
type input "8"
click at [313, 269] on input "87" at bounding box center [299, 265] width 44 height 9
type input "90"
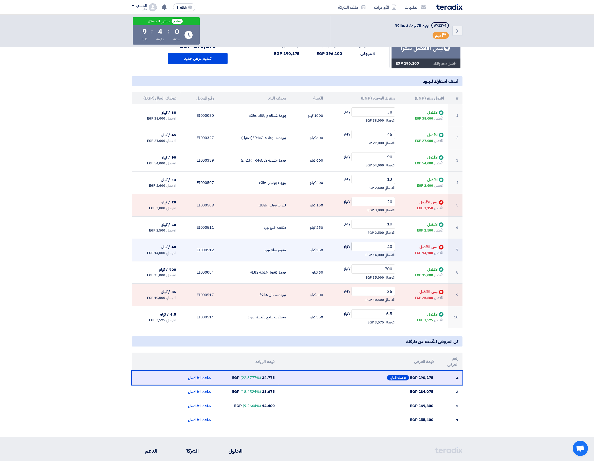
scroll to position [25, 0]
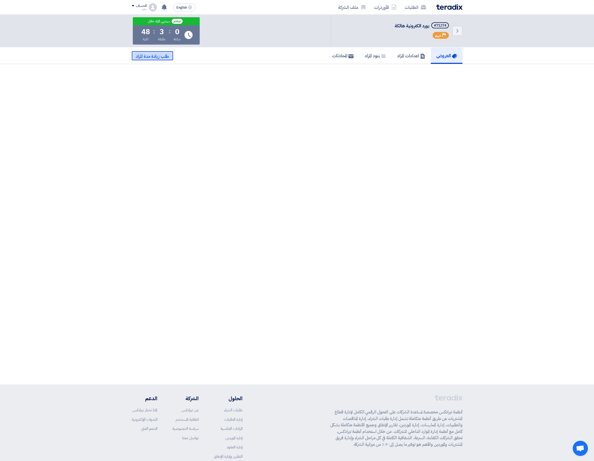
click at [153, 58] on span "طلب زيادة مدة المزاد" at bounding box center [152, 56] width 33 height 6
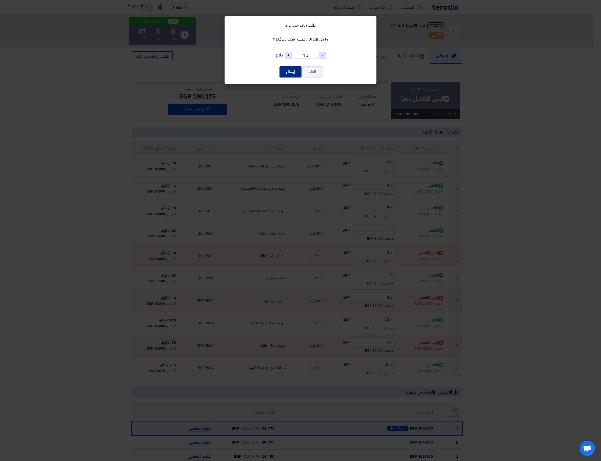
click at [292, 70] on button "إرسال" at bounding box center [291, 71] width 22 height 11
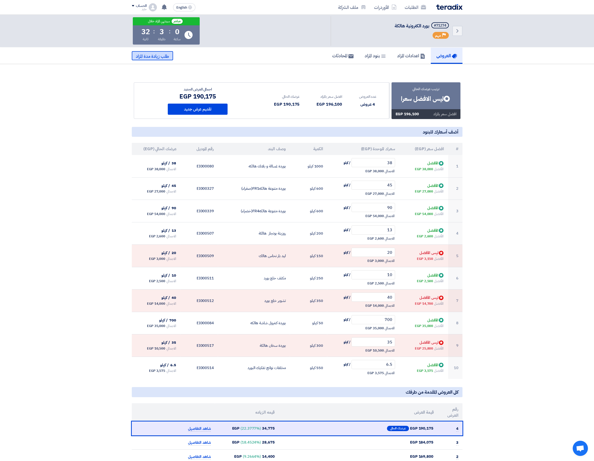
click at [148, 57] on span "طلب زيادة مدة المزاد" at bounding box center [152, 56] width 33 height 6
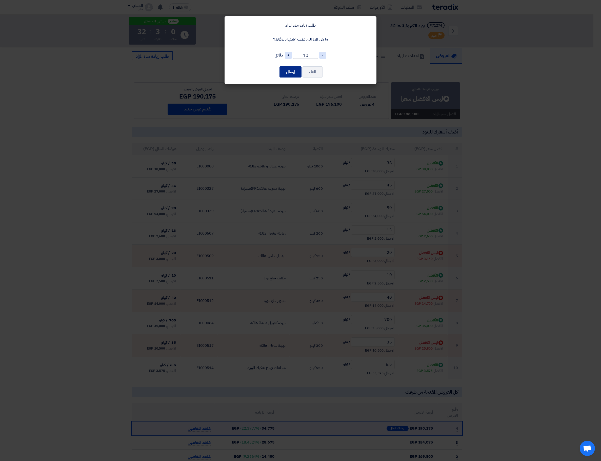
click at [284, 72] on button "إرسال" at bounding box center [291, 71] width 22 height 11
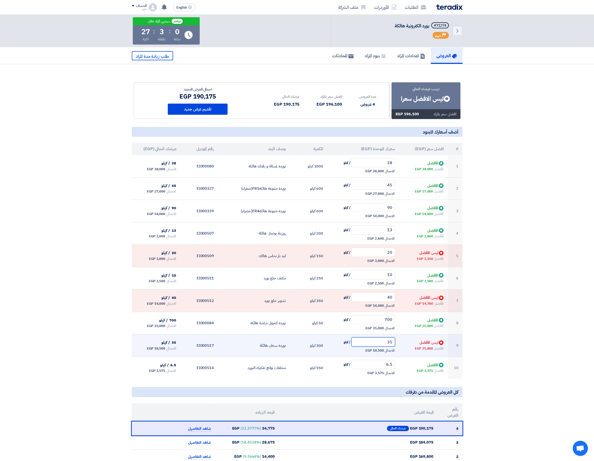
click at [384, 344] on input "35" at bounding box center [373, 341] width 44 height 9
click at [384, 345] on input "35" at bounding box center [373, 341] width 44 height 9
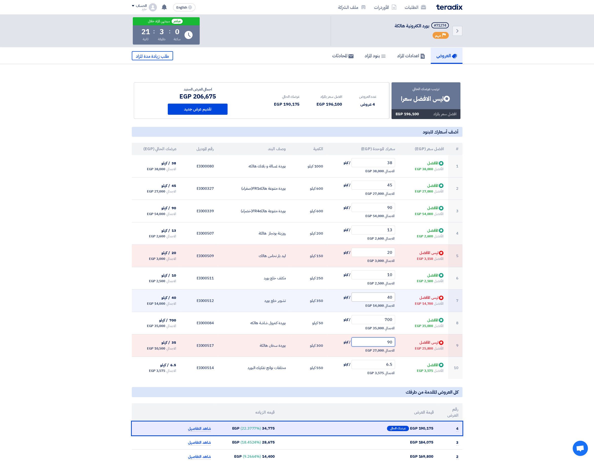
type input "90"
click at [383, 299] on input "40" at bounding box center [373, 297] width 44 height 9
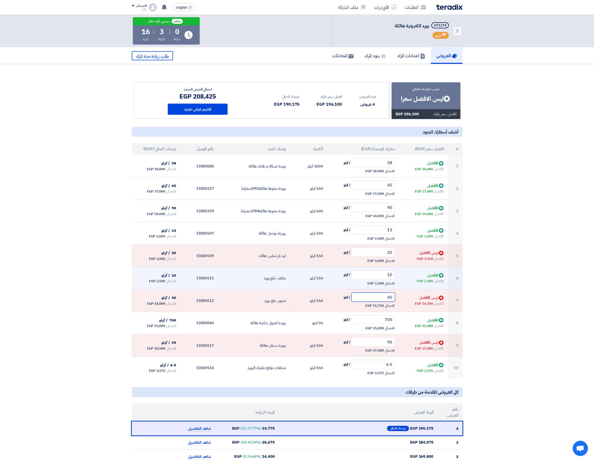
type input "45"
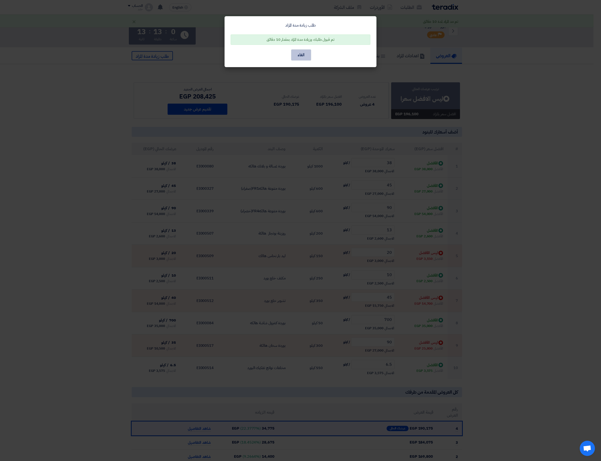
click at [303, 53] on button "الغاء" at bounding box center [301, 54] width 20 height 11
click at [305, 56] on button "الغاء" at bounding box center [301, 54] width 20 height 11
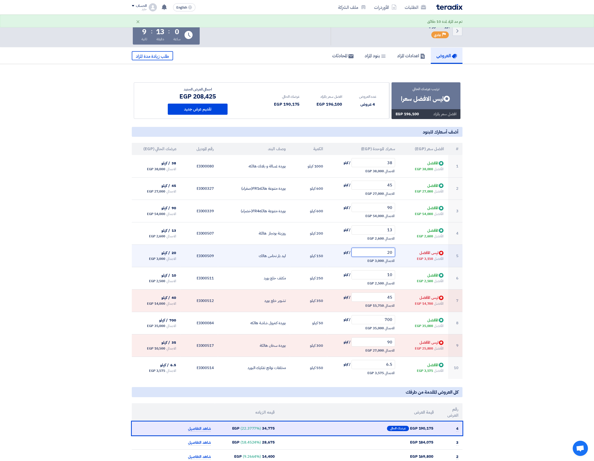
click at [386, 255] on input "20" at bounding box center [373, 252] width 44 height 9
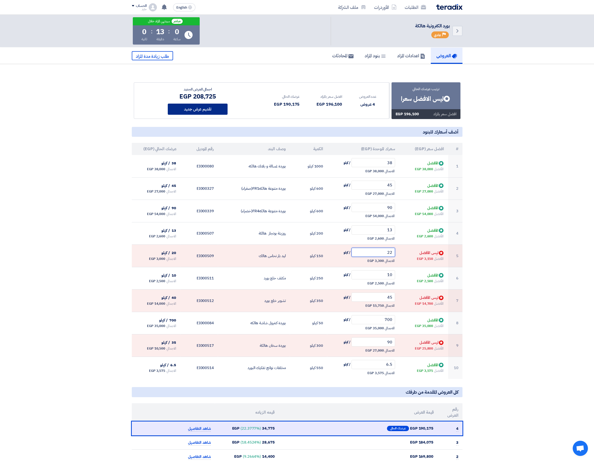
type input "22"
click at [216, 110] on button "تقديم عرض جديد" at bounding box center [198, 109] width 60 height 11
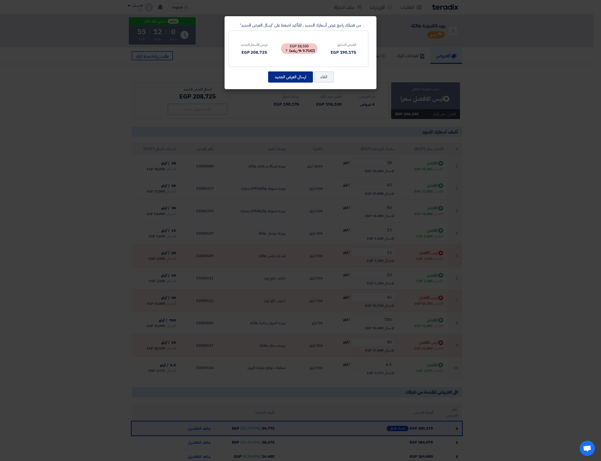
click at [295, 79] on button "ارسال العرض الجديد" at bounding box center [290, 76] width 45 height 11
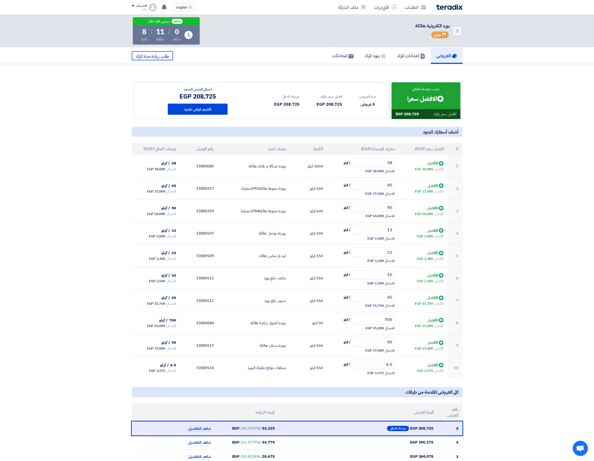
click at [140, 4] on div "الحساب" at bounding box center [141, 6] width 11 height 4
click at [172, 59] on li "خروج" at bounding box center [158, 60] width 53 height 10
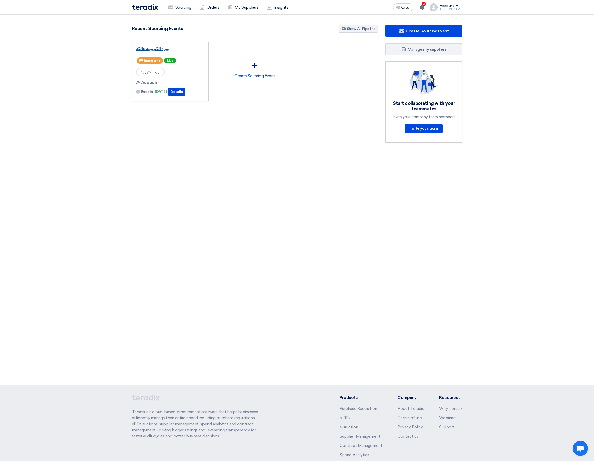
click at [159, 47] on link "بورد الكترونية هالكة" at bounding box center [170, 48] width 68 height 5
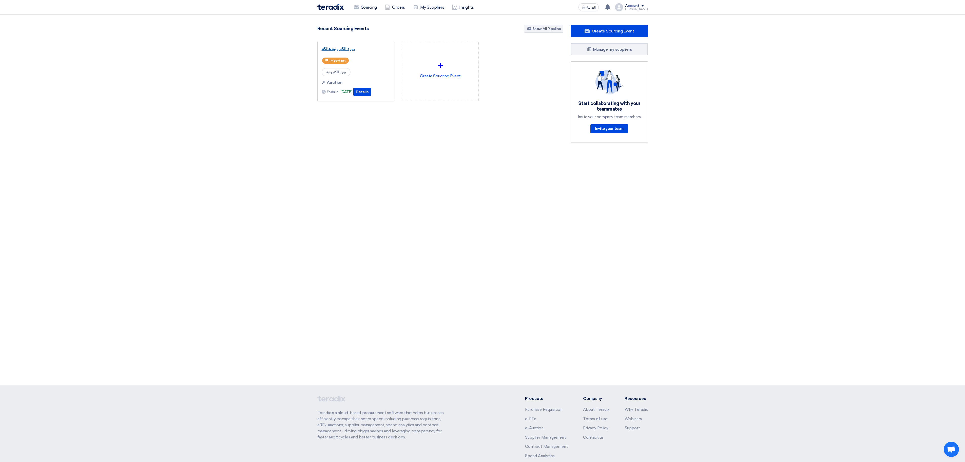
click at [345, 49] on link "بورد الكترونية هالكة" at bounding box center [356, 48] width 68 height 5
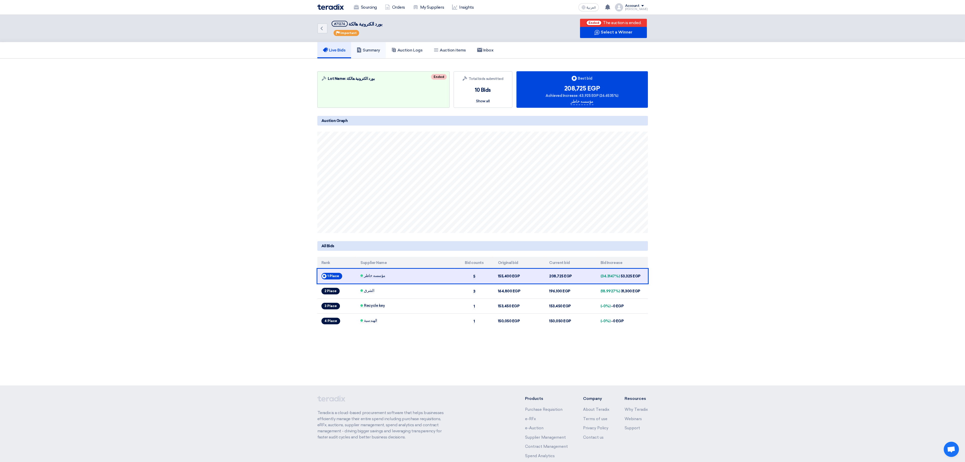
click at [378, 51] on h5 "Summary" at bounding box center [369, 50] width 24 height 5
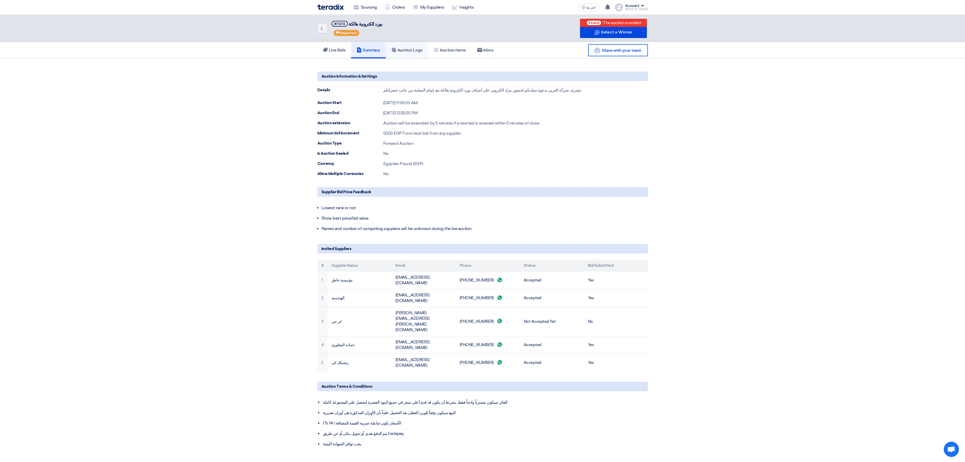
click at [416, 51] on h5 "Auction Logs" at bounding box center [406, 50] width 31 height 5
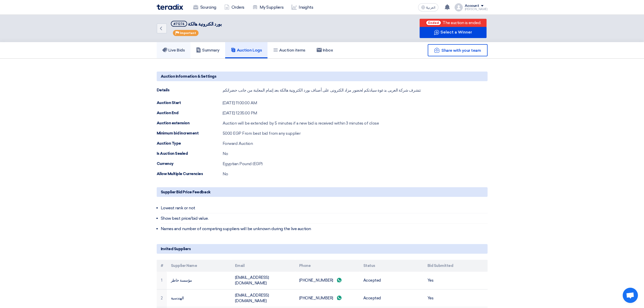
click at [177, 50] on h5 "Live Bids" at bounding box center [173, 50] width 23 height 5
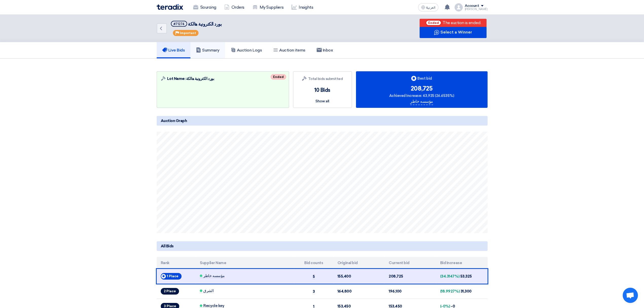
click at [206, 48] on h5 "Summary" at bounding box center [208, 50] width 24 height 5
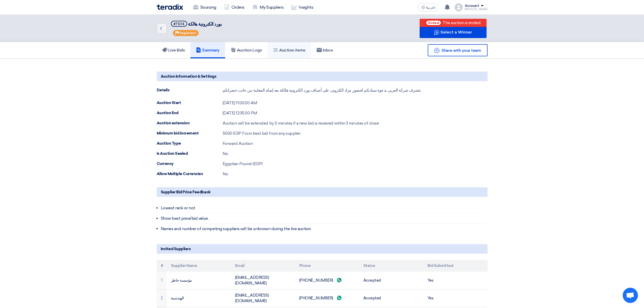
click at [278, 51] on icon at bounding box center [275, 49] width 5 height 5
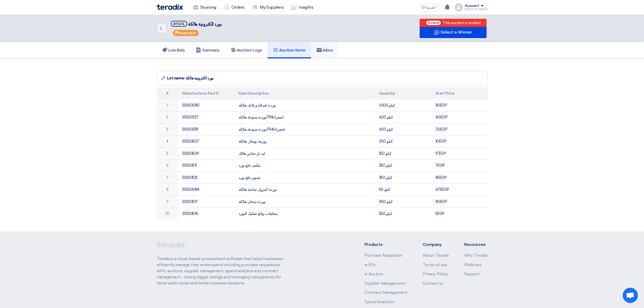
click at [320, 51] on use at bounding box center [318, 50] width 5 height 4
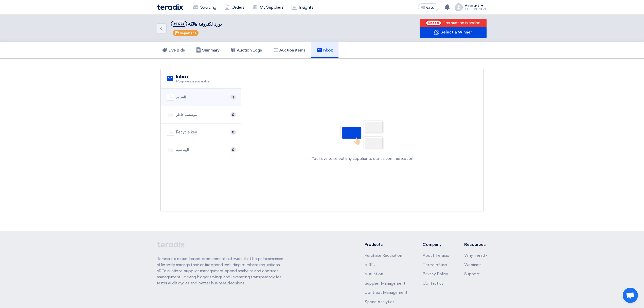
click at [219, 92] on li "الشرق 1" at bounding box center [201, 96] width 80 height 17
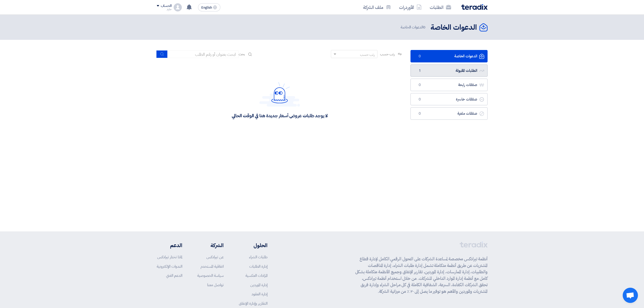
click at [438, 74] on link "الطلبات المقبولة الطلبات المقبولة 1" at bounding box center [448, 70] width 77 height 12
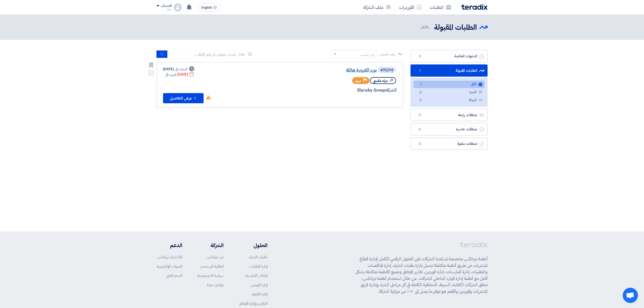
click at [357, 71] on link "بورد الكترونية هالكة" at bounding box center [325, 70] width 101 height 5
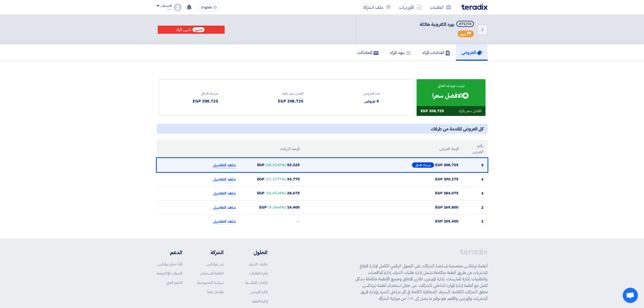
click at [230, 166] on span "شاهد التفاصيل" at bounding box center [224, 165] width 23 height 6
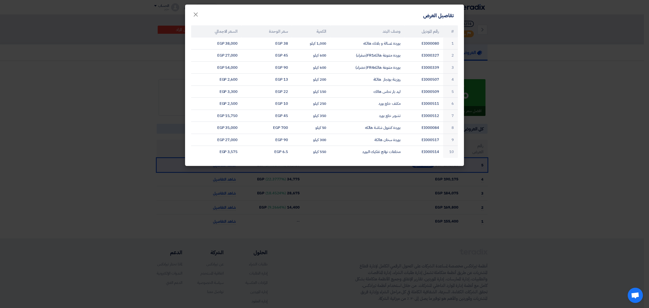
click at [539, 177] on modal-container "تفاصيل العرض × # رقم الموديل وصف البند الكمية سعر الوحدة السعر الاجمالي 1 EI000…" at bounding box center [324, 154] width 649 height 308
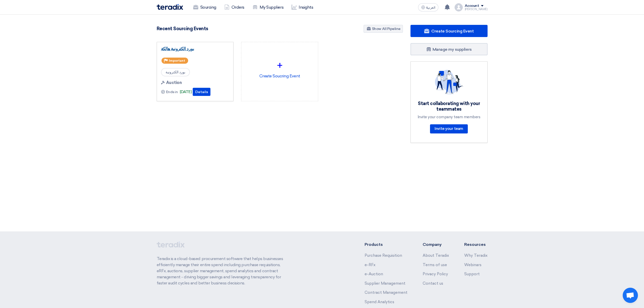
click at [181, 48] on link "بورد الكترونية هالكة" at bounding box center [195, 48] width 68 height 5
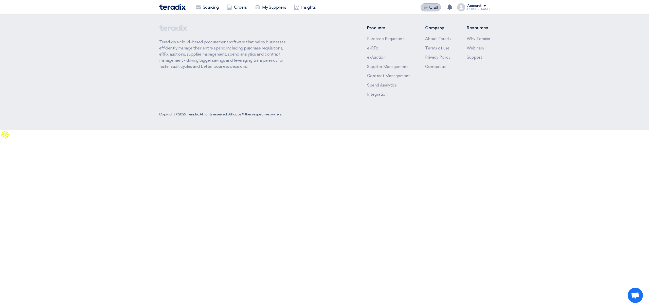
click at [426, 10] on button "العربية ع" at bounding box center [430, 7] width 20 height 8
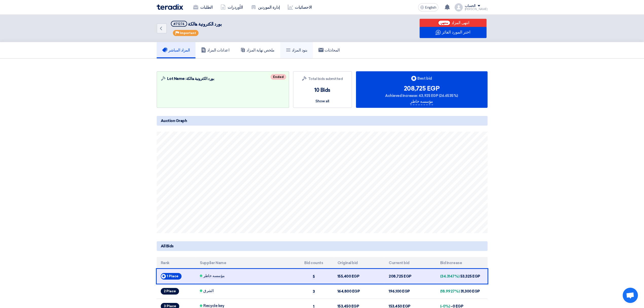
click at [280, 50] on link "بنود المزاد" at bounding box center [296, 50] width 33 height 16
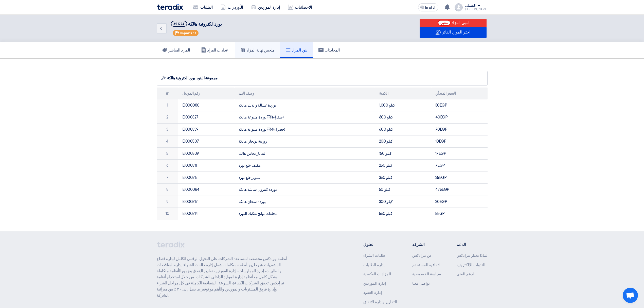
click at [258, 51] on h5 "ملخص نهاية المزاد" at bounding box center [257, 50] width 34 height 5
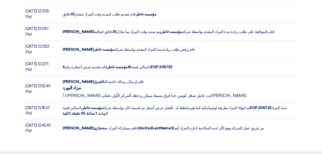
scroll to position [1708, 0]
